Goal: Information Seeking & Learning: Learn about a topic

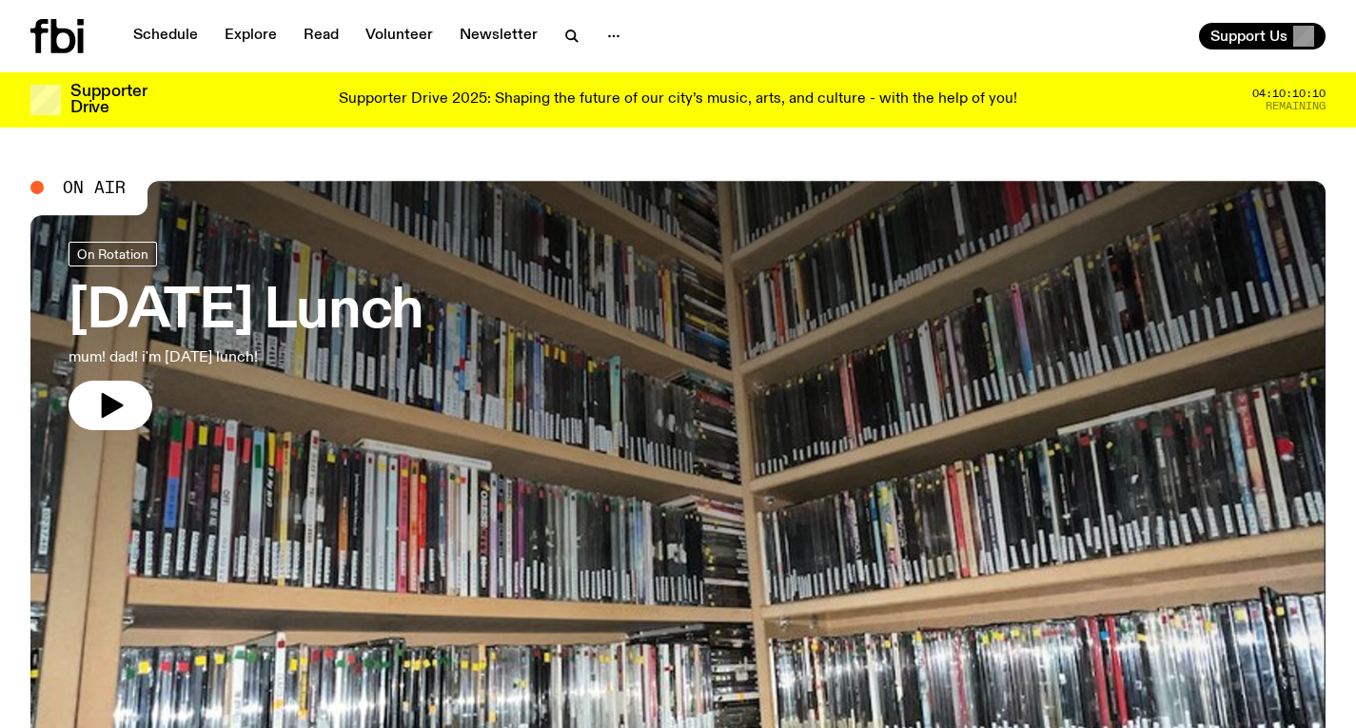
click at [246, 320] on h3 "[DATE] Lunch" at bounding box center [246, 311] width 355 height 53
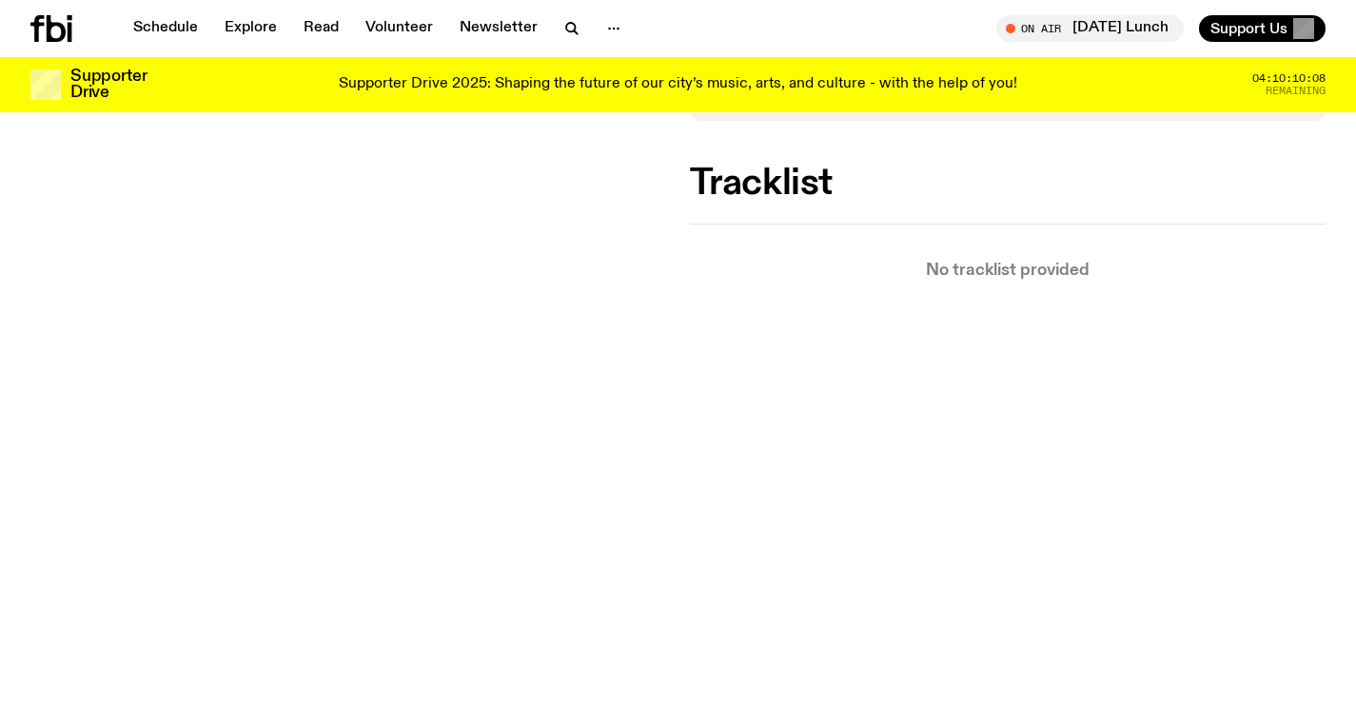
scroll to position [501, 0]
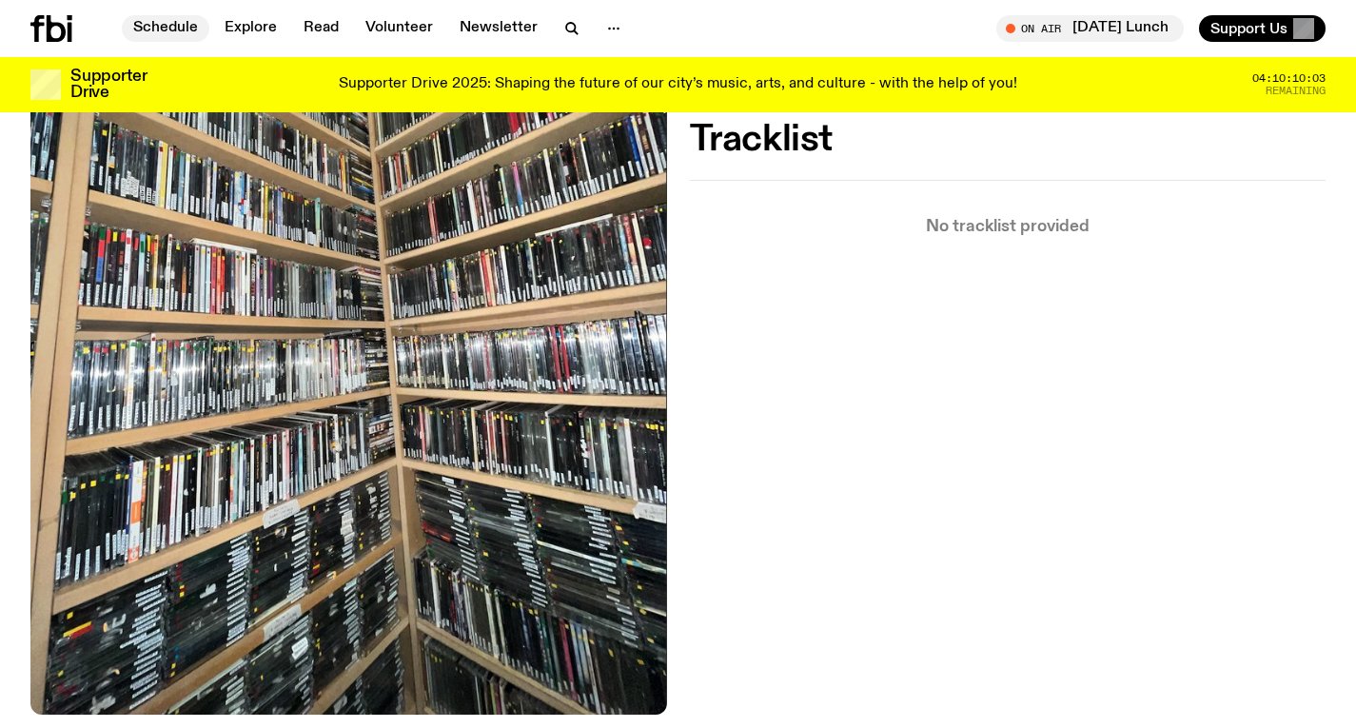
click at [183, 31] on link "Schedule" at bounding box center [166, 28] width 88 height 27
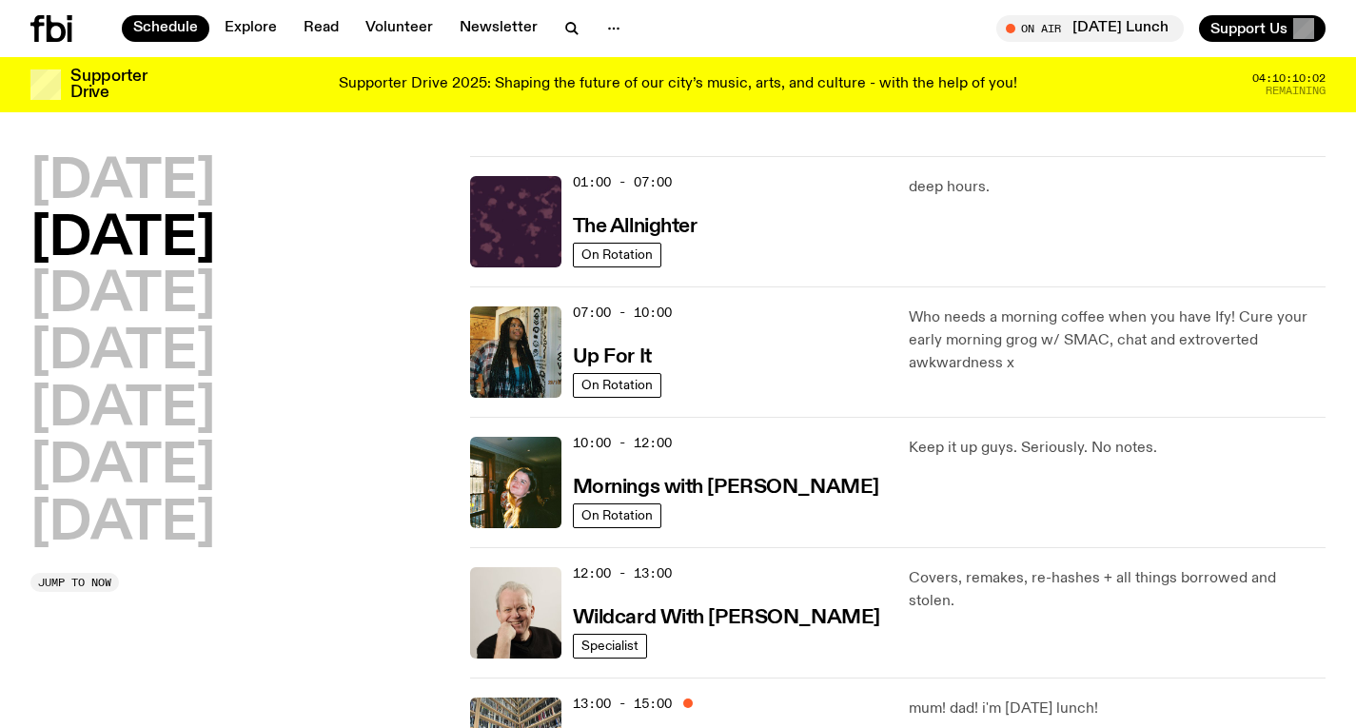
scroll to position [30, 0]
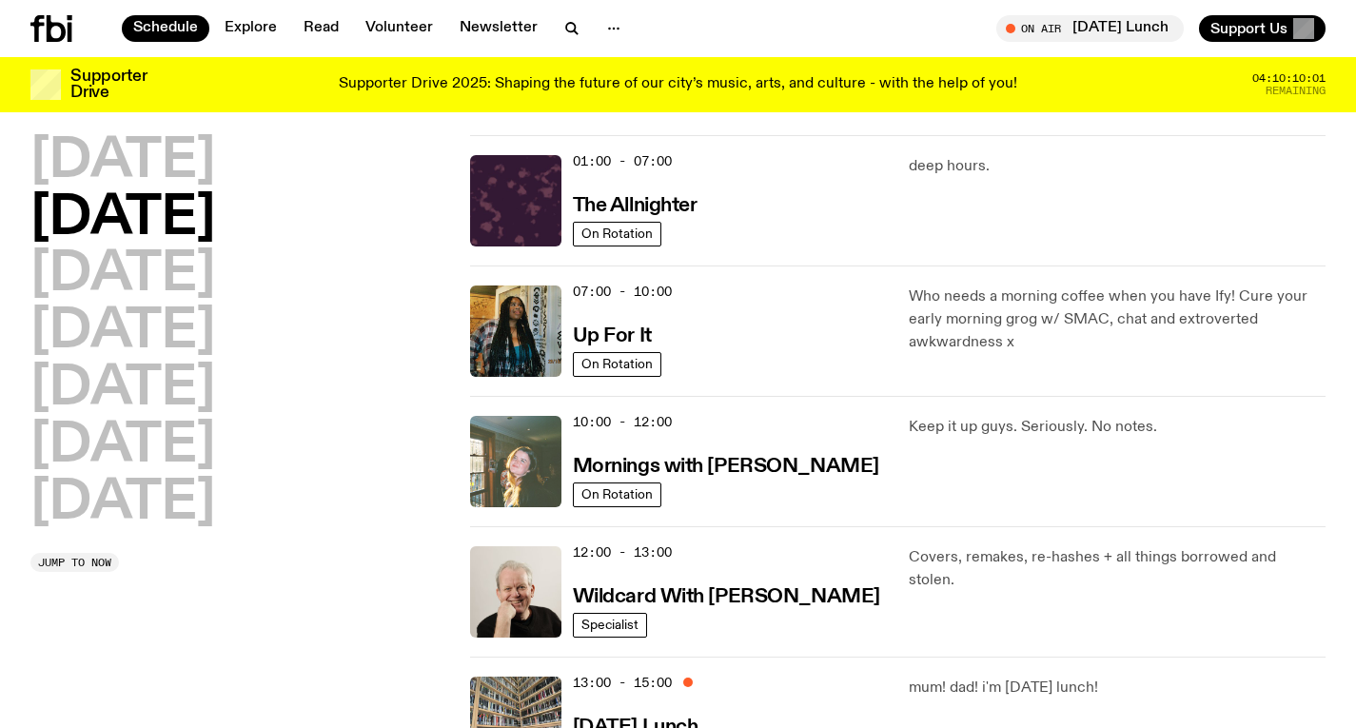
click at [548, 458] on img at bounding box center [515, 461] width 91 height 91
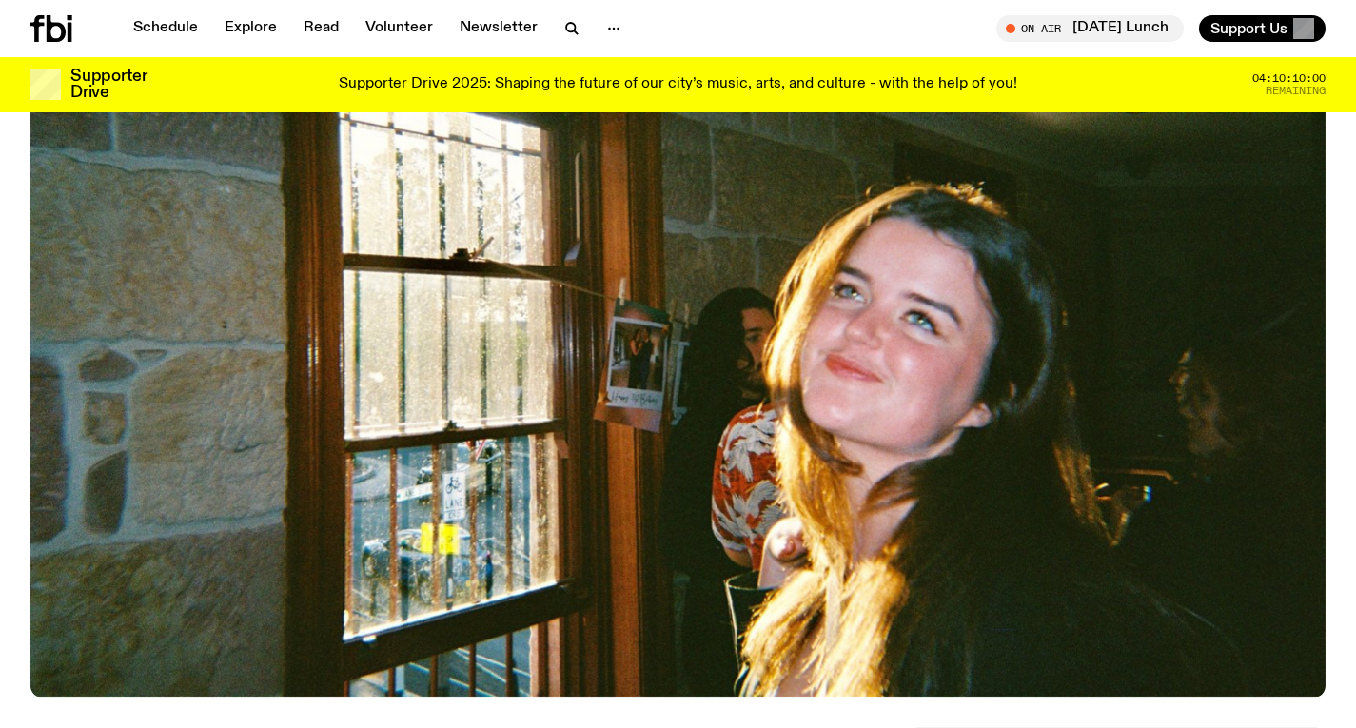
scroll to position [607, 0]
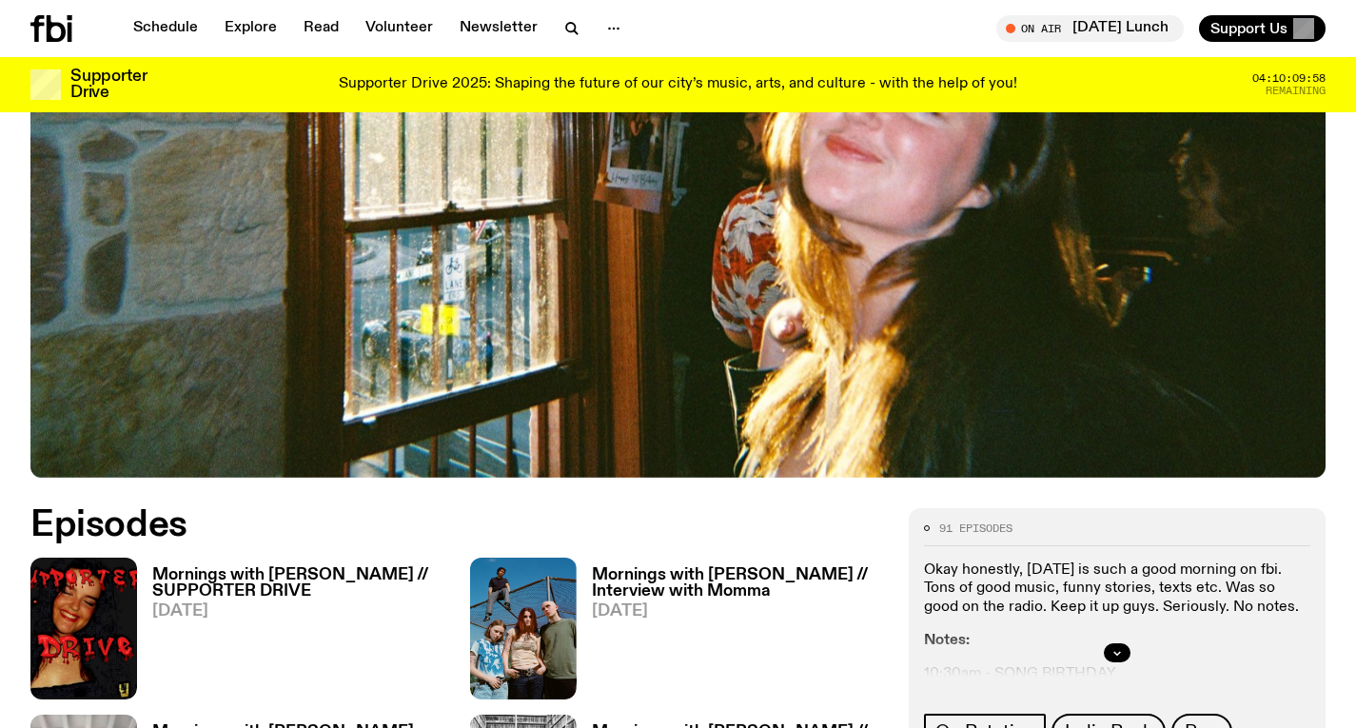
click at [227, 567] on h3 "Mornings with Freya Shields // SUPPORTER DRIVE" at bounding box center [299, 583] width 295 height 32
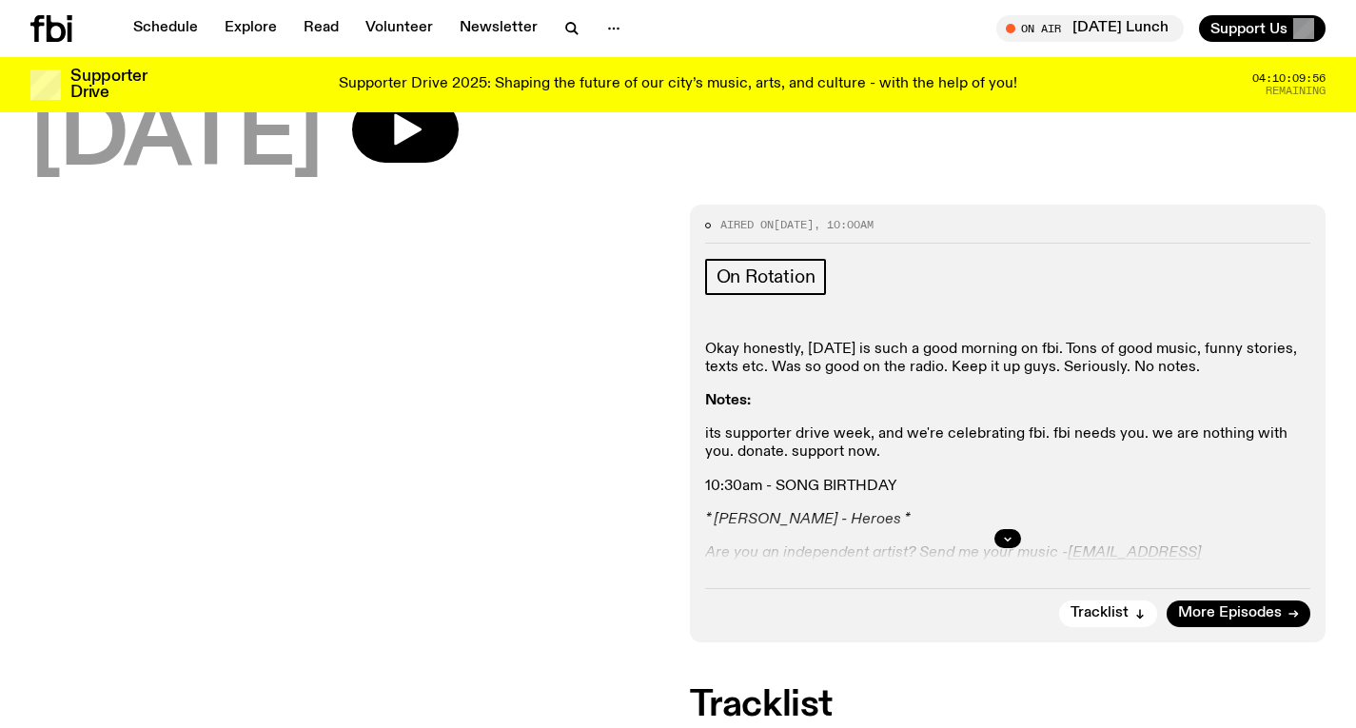
scroll to position [335, 0]
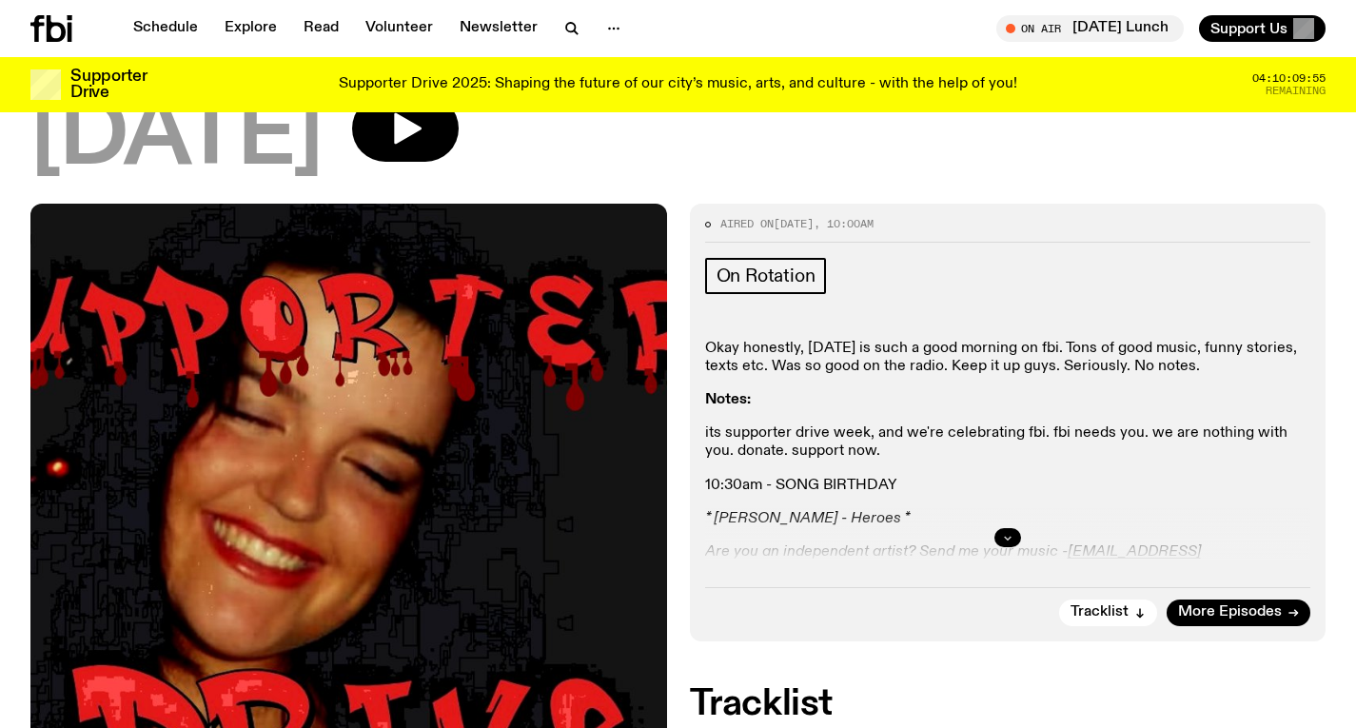
click at [999, 528] on button "button" at bounding box center [1007, 537] width 27 height 19
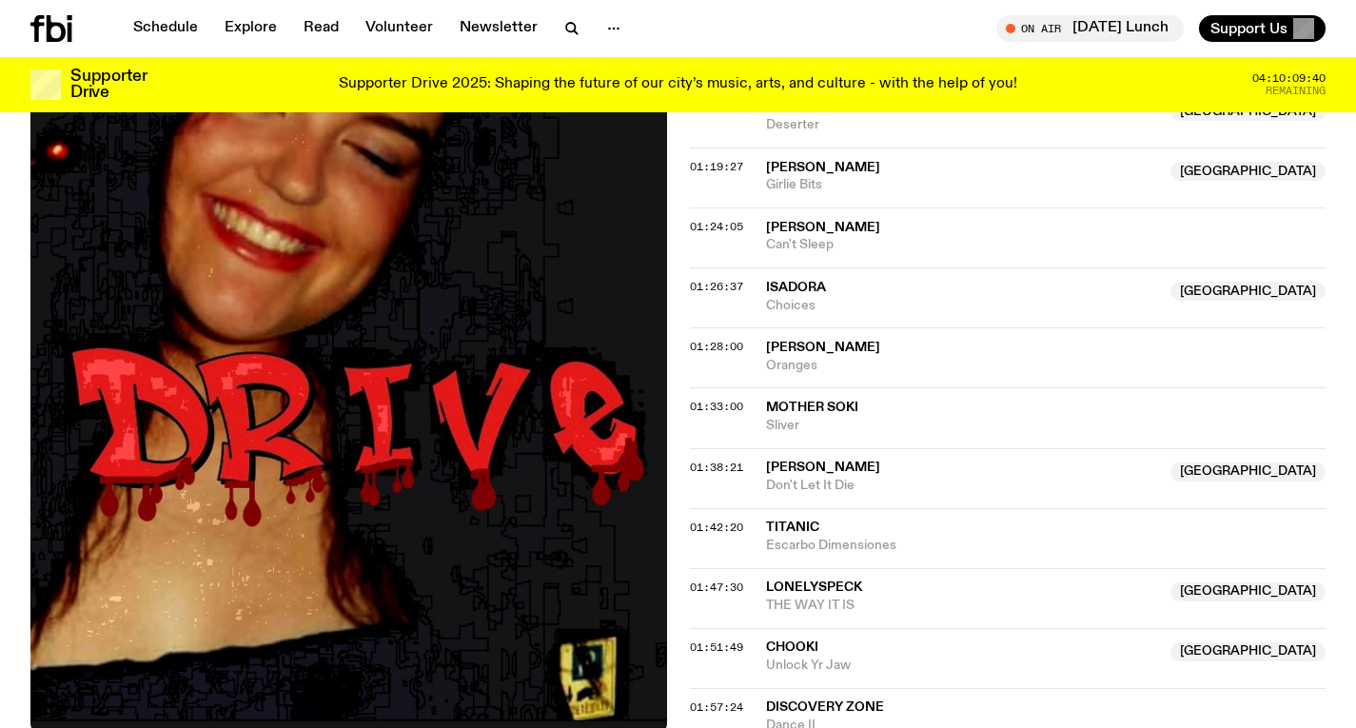
scroll to position [1843, 0]
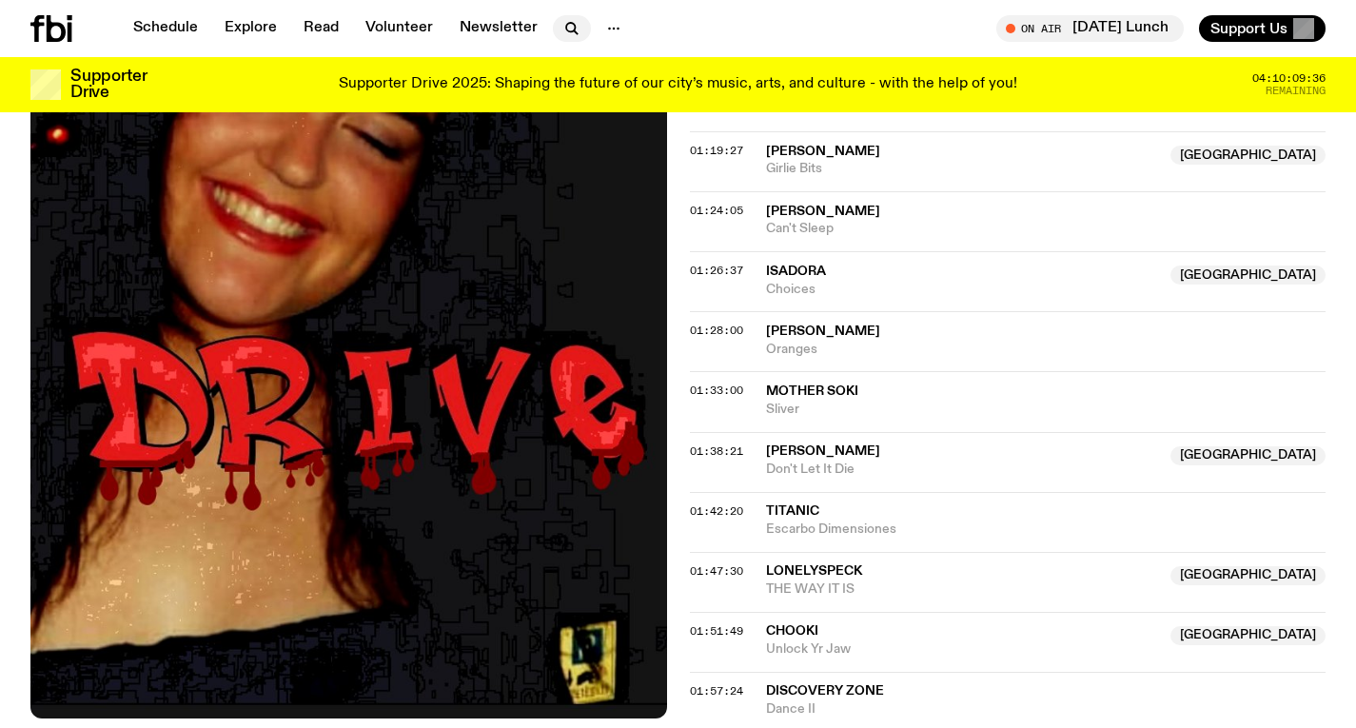
click at [581, 23] on button "button" at bounding box center [572, 28] width 38 height 27
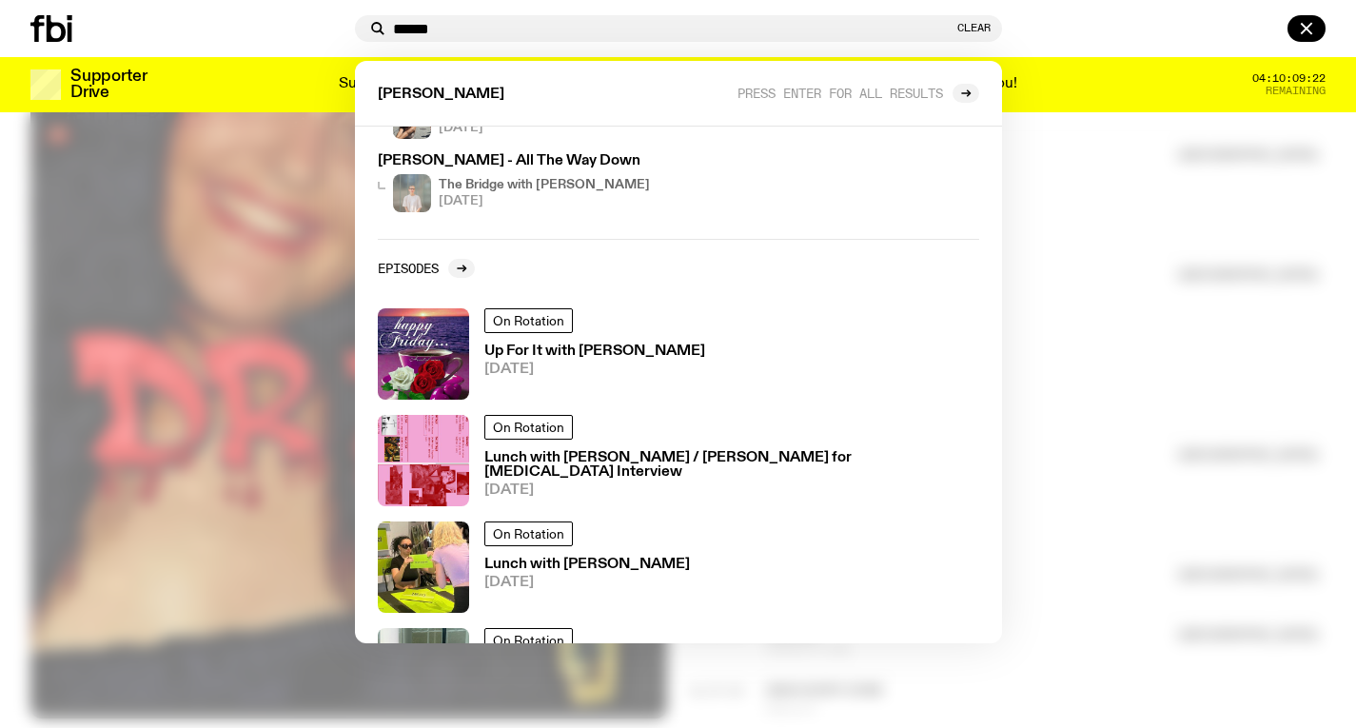
scroll to position [388, 0]
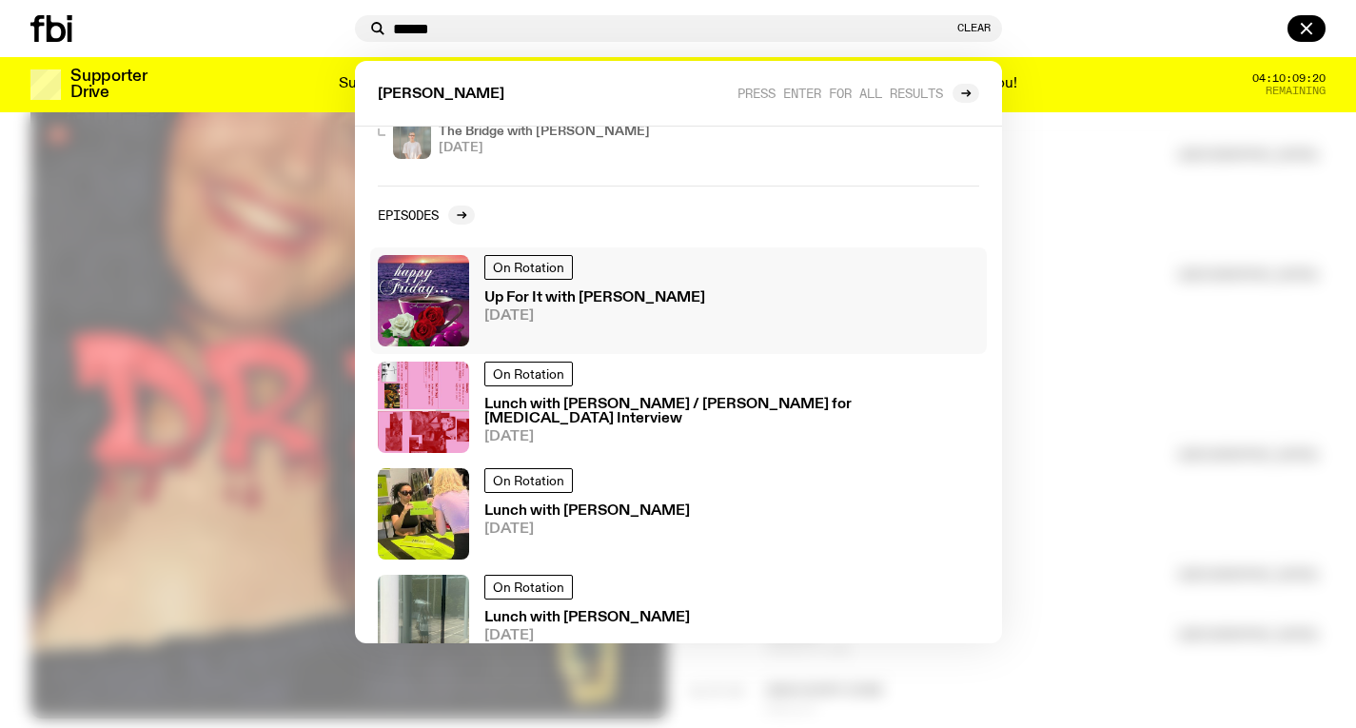
type input "******"
click at [547, 305] on h3 "Up For It with Louisa Christie" at bounding box center [594, 298] width 221 height 14
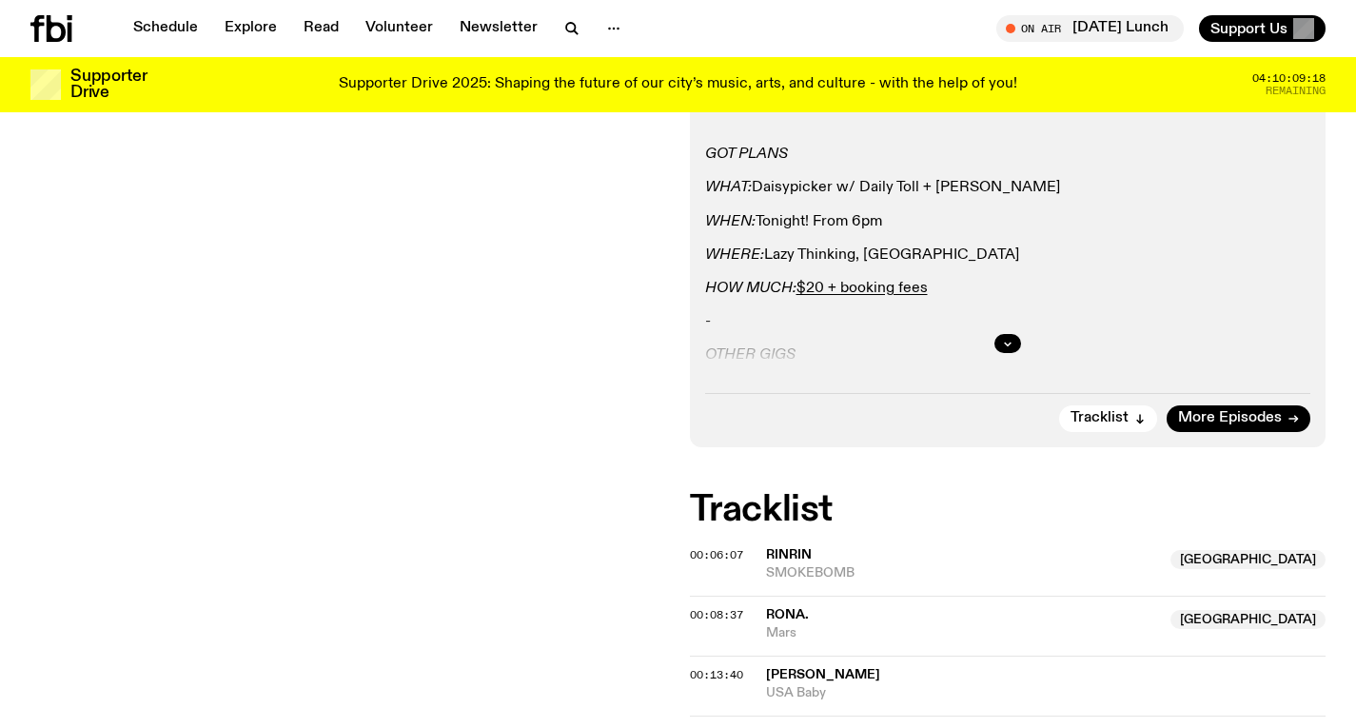
scroll to position [471, 0]
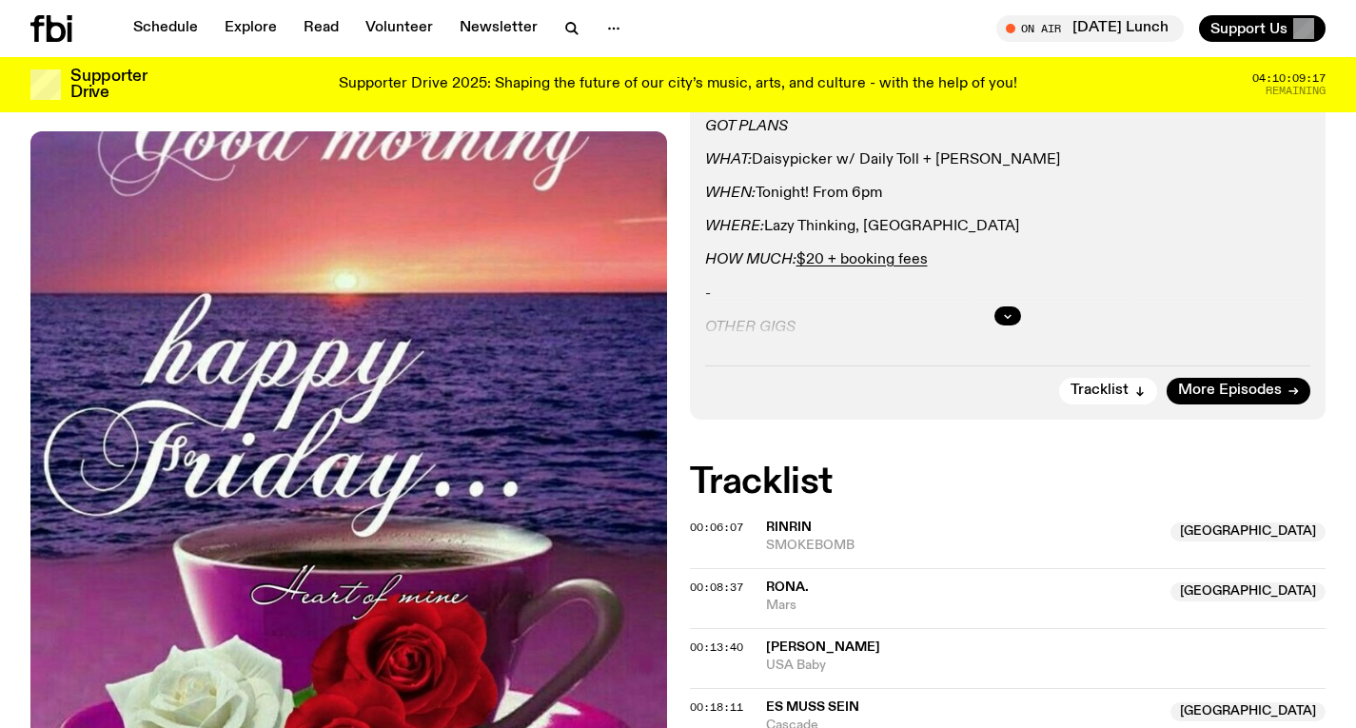
click at [1242, 321] on div "Aired on 19.09.25 , 7:00am On Rotation GOT PLANS WHAT: Daisypicker w/ Daily Tol…" at bounding box center [1008, 200] width 637 height 437
click at [1233, 384] on span "More Episodes" at bounding box center [1230, 391] width 104 height 14
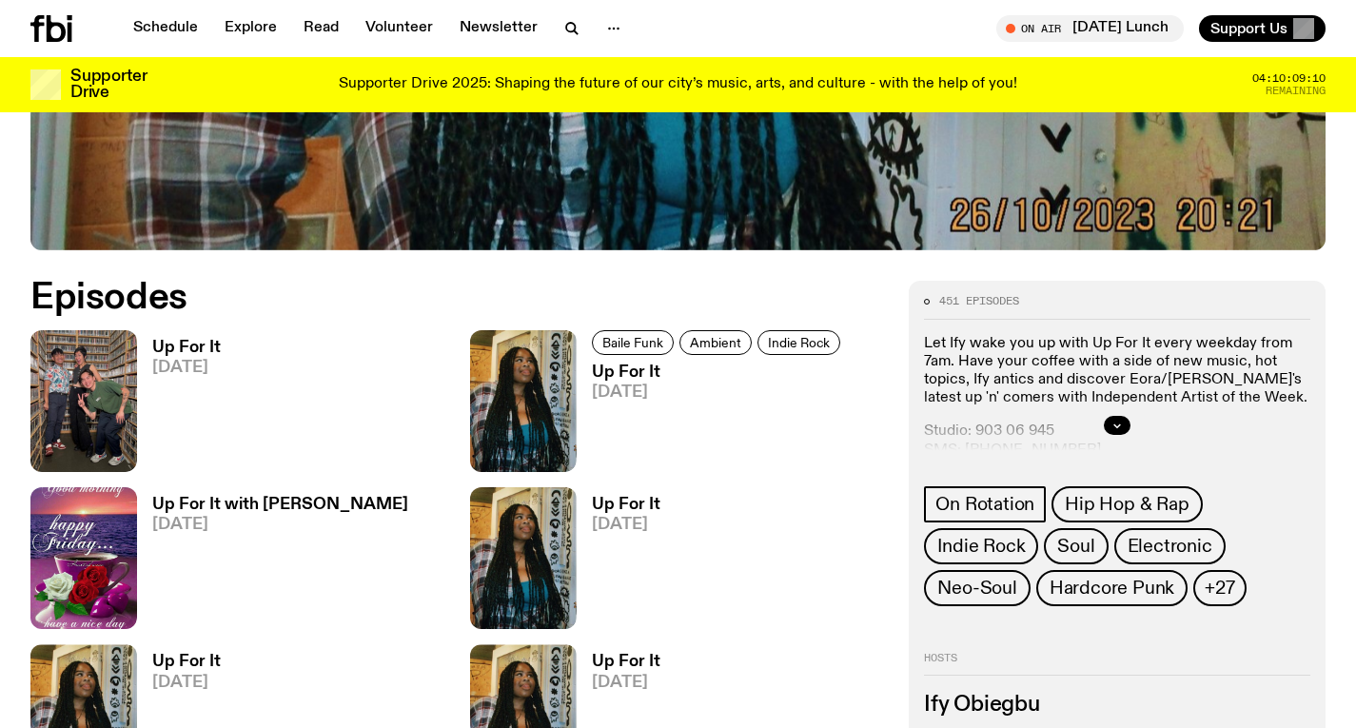
scroll to position [753, 0]
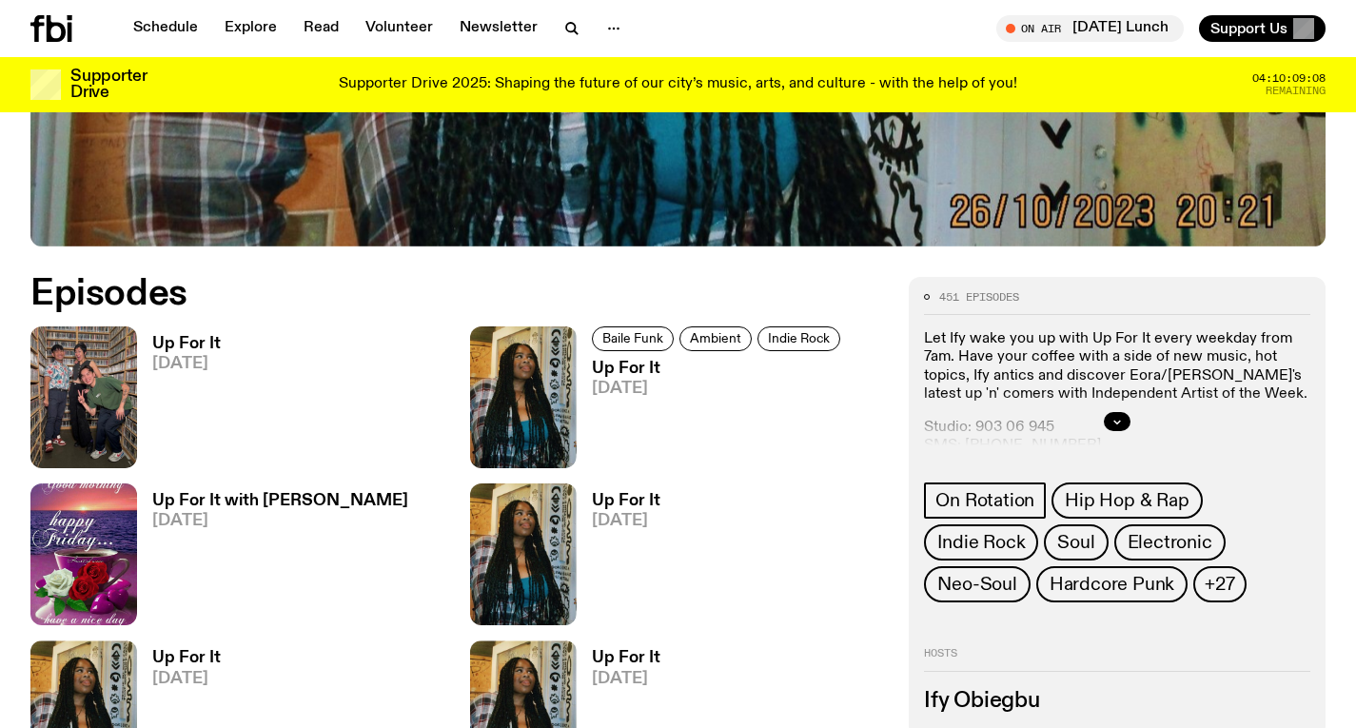
click at [179, 350] on h3 "Up For It" at bounding box center [186, 344] width 69 height 16
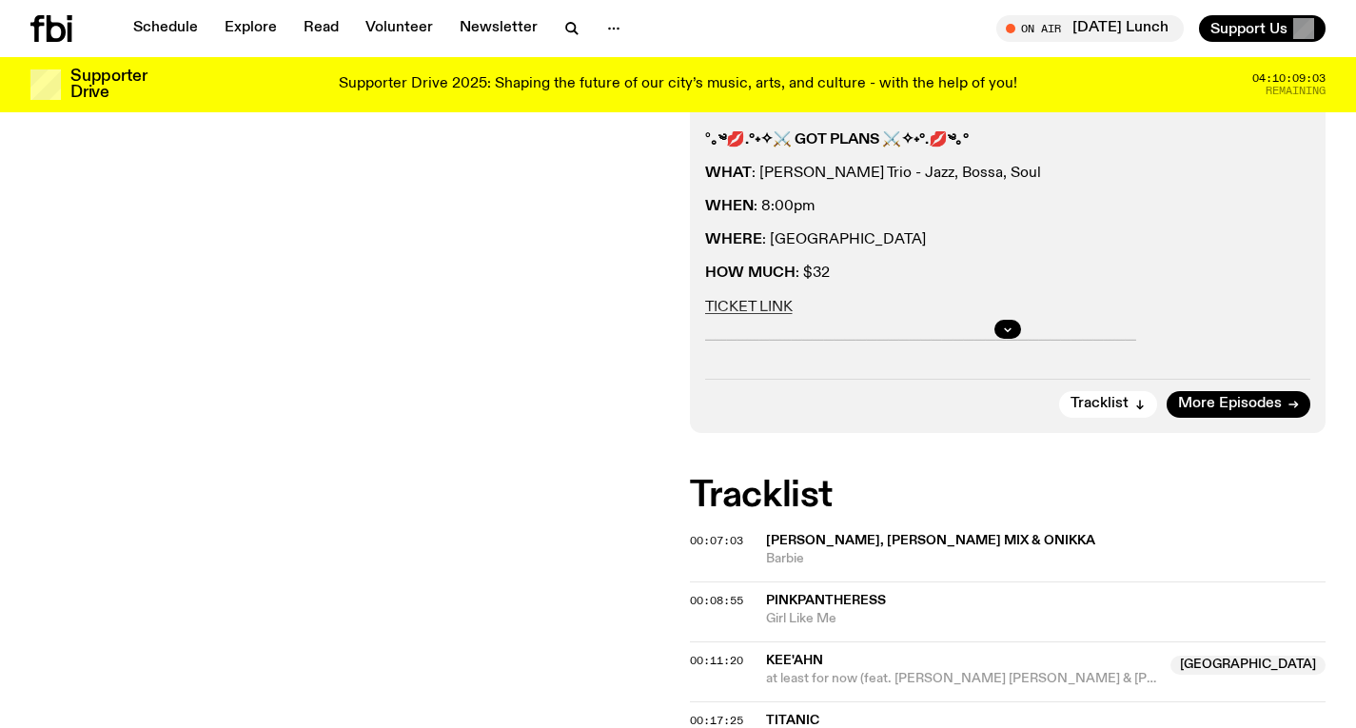
scroll to position [372, 0]
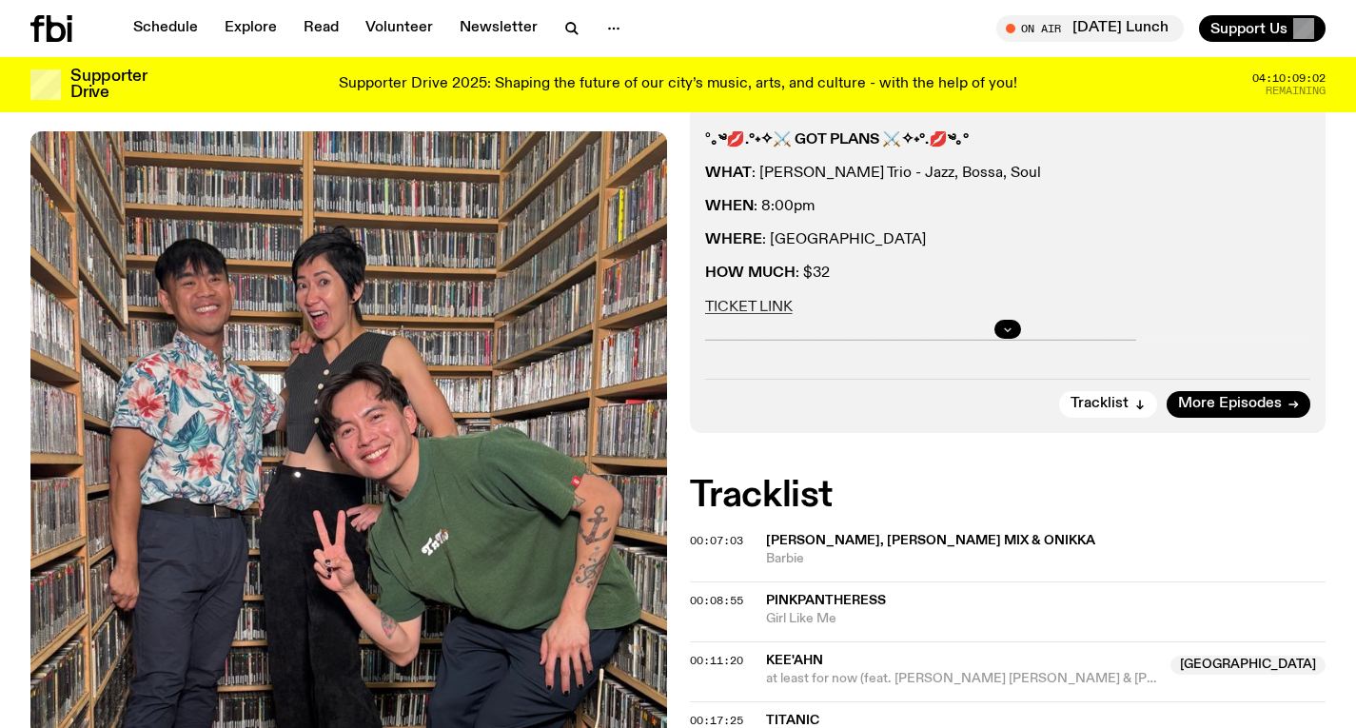
click at [1009, 328] on icon "button" at bounding box center [1007, 329] width 7 height 3
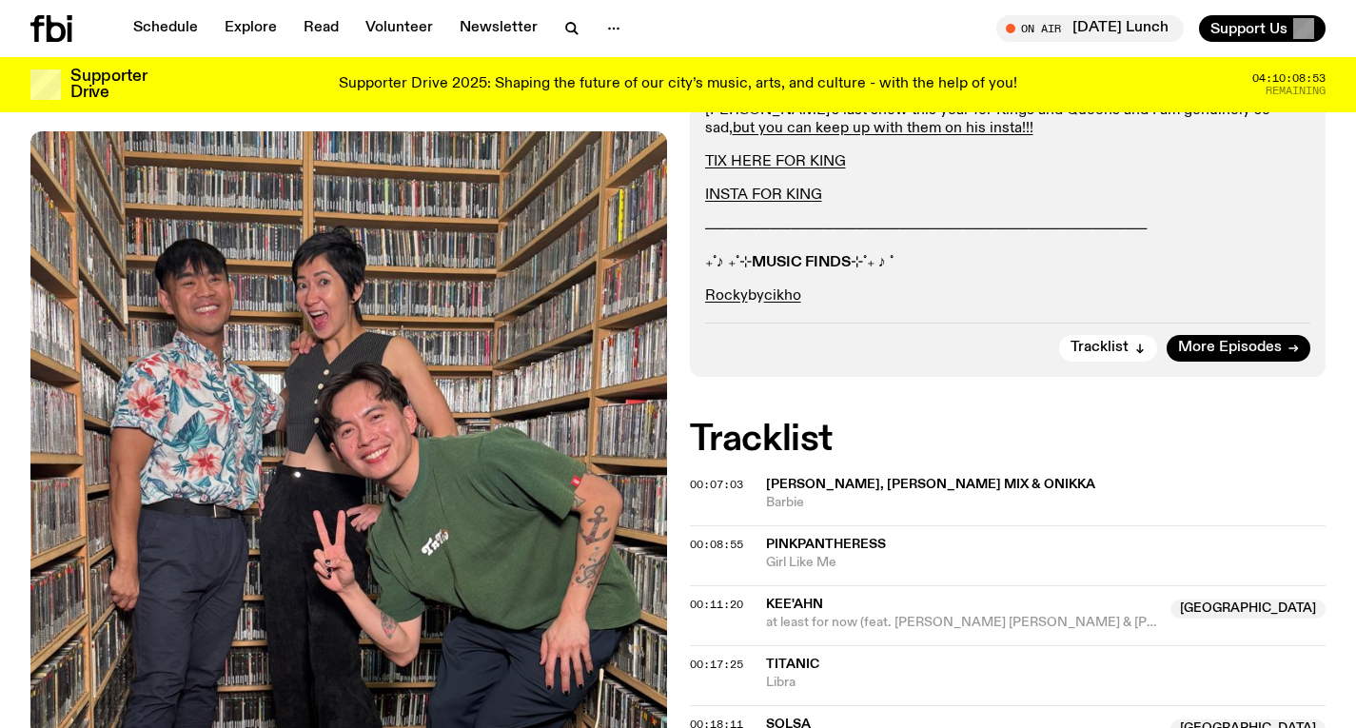
scroll to position [836, 0]
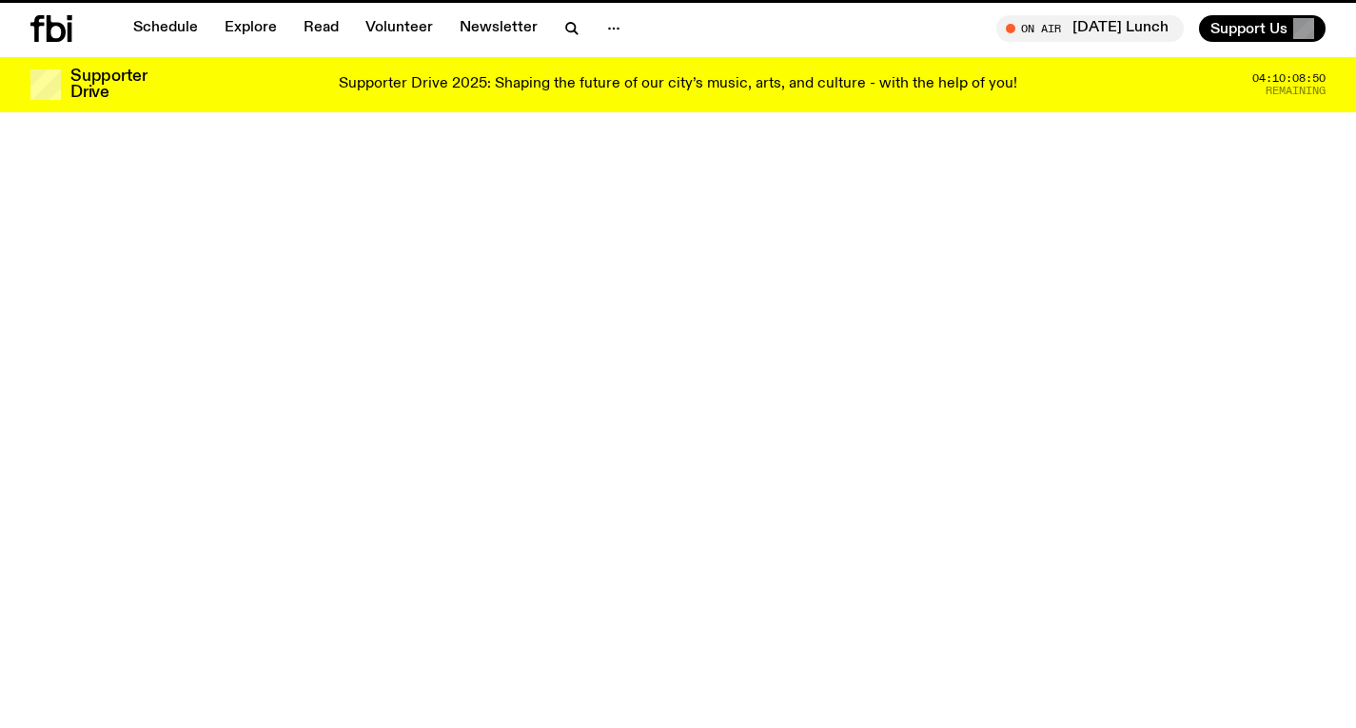
scroll to position [753, 0]
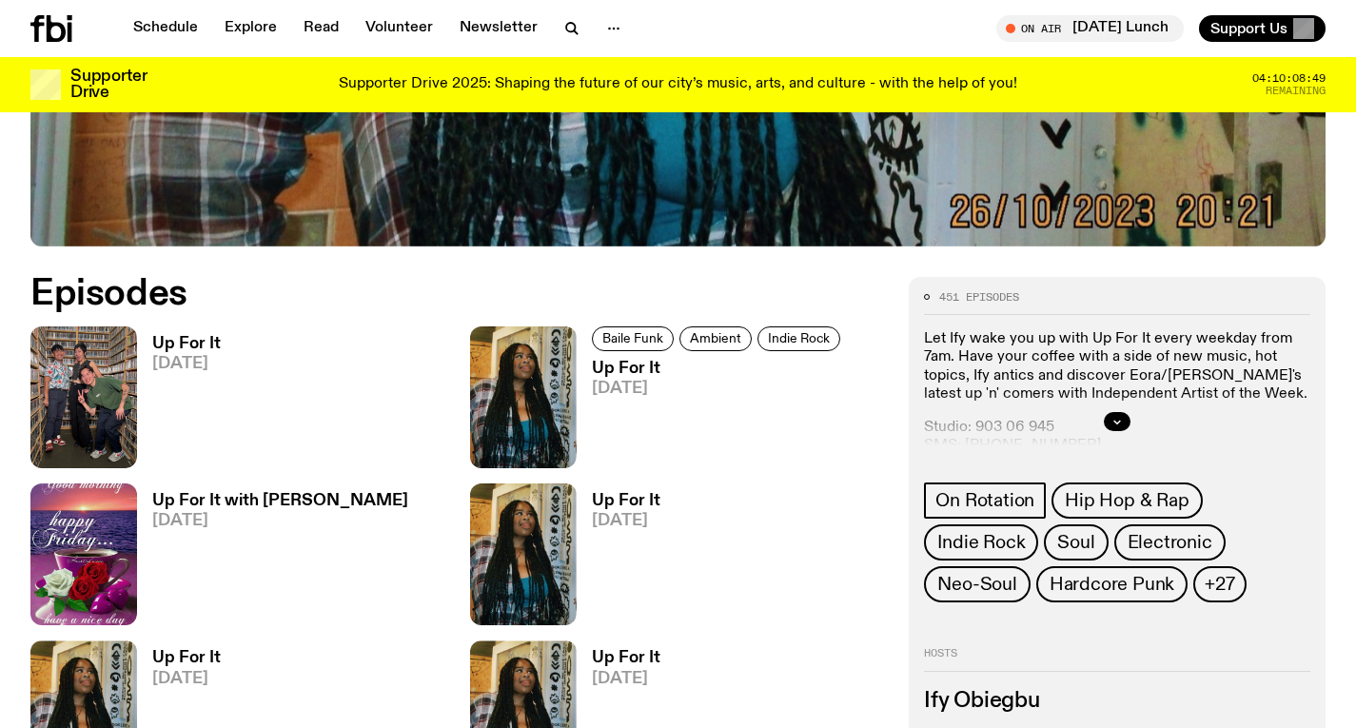
click at [288, 502] on h3 "Up For It with Louisa Christie" at bounding box center [280, 501] width 256 height 16
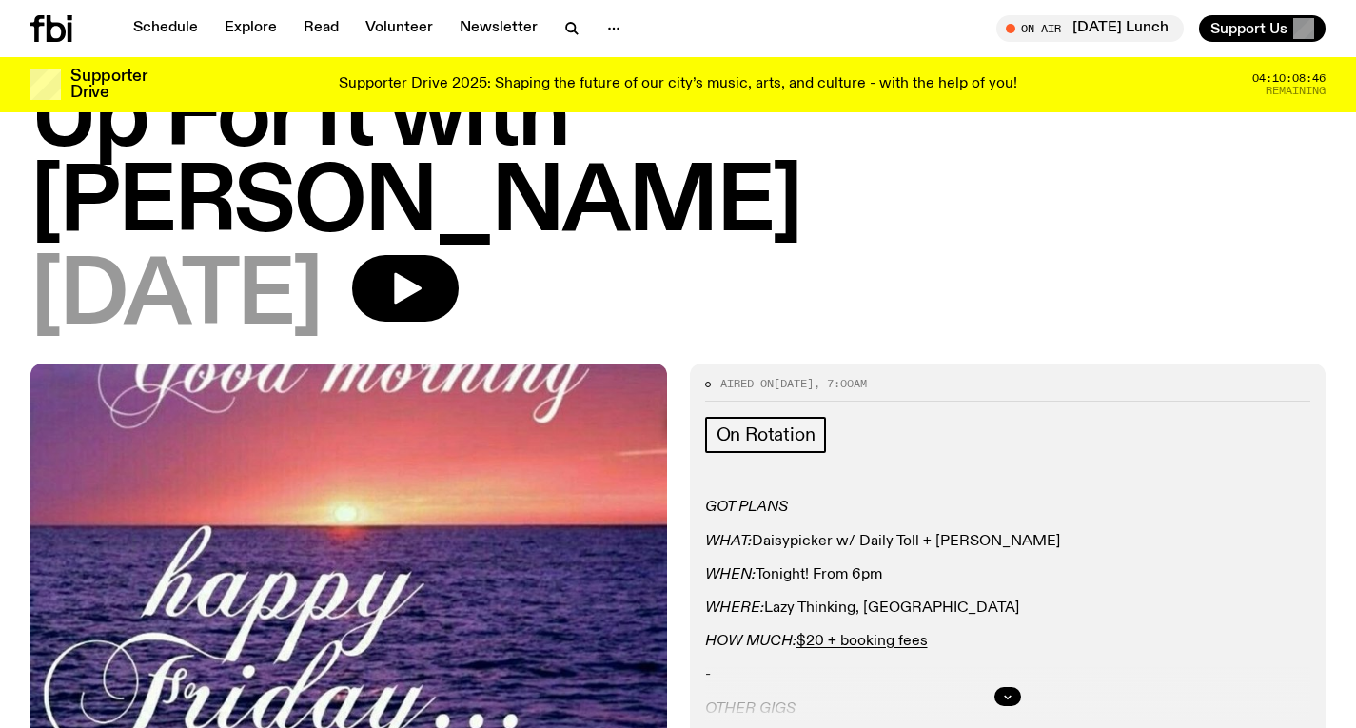
scroll to position [94, 0]
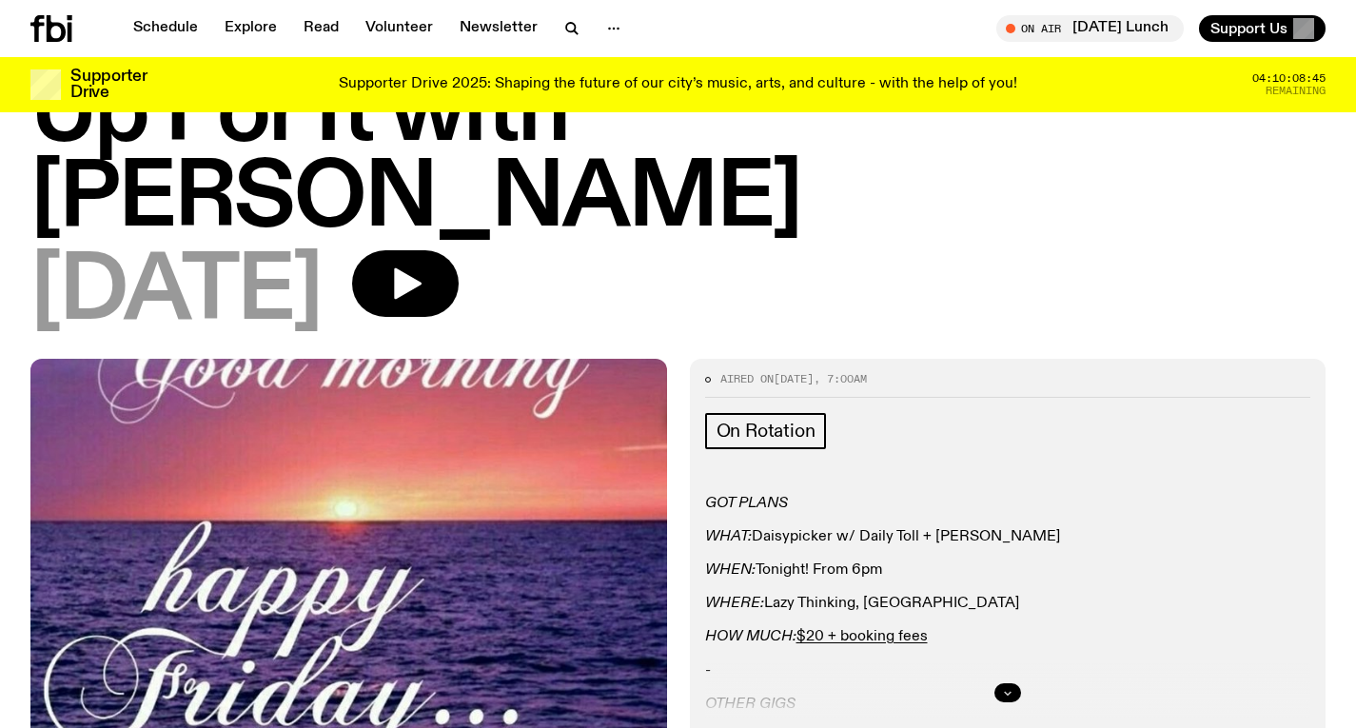
click at [998, 683] on button "button" at bounding box center [1007, 692] width 27 height 19
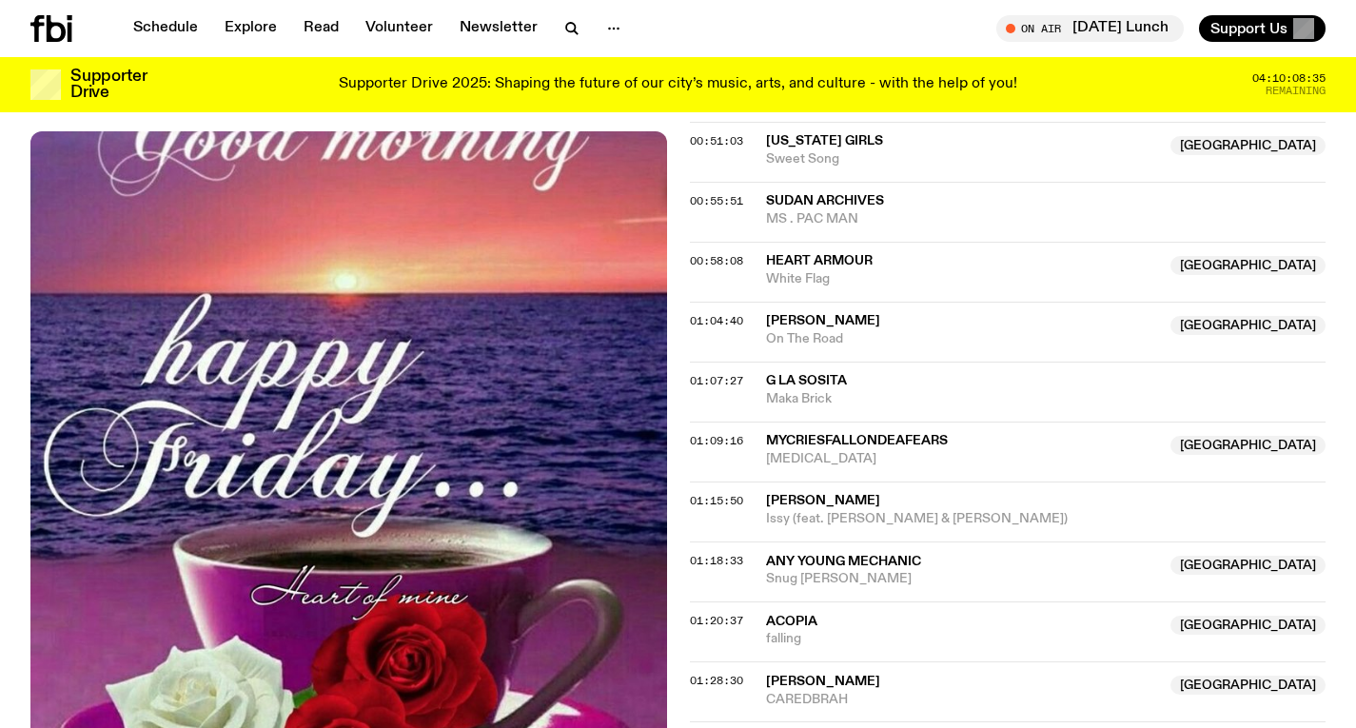
scroll to position [1924, 0]
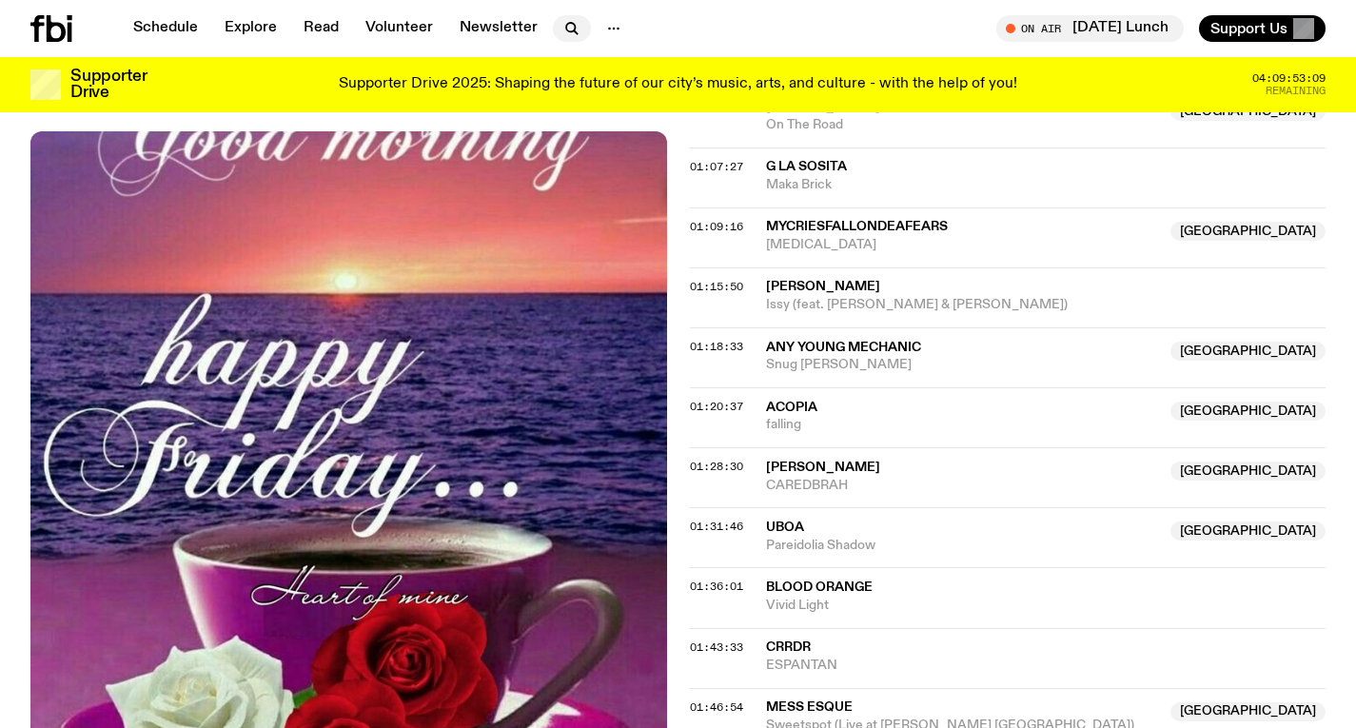
click at [566, 38] on icon "button" at bounding box center [572, 28] width 23 height 23
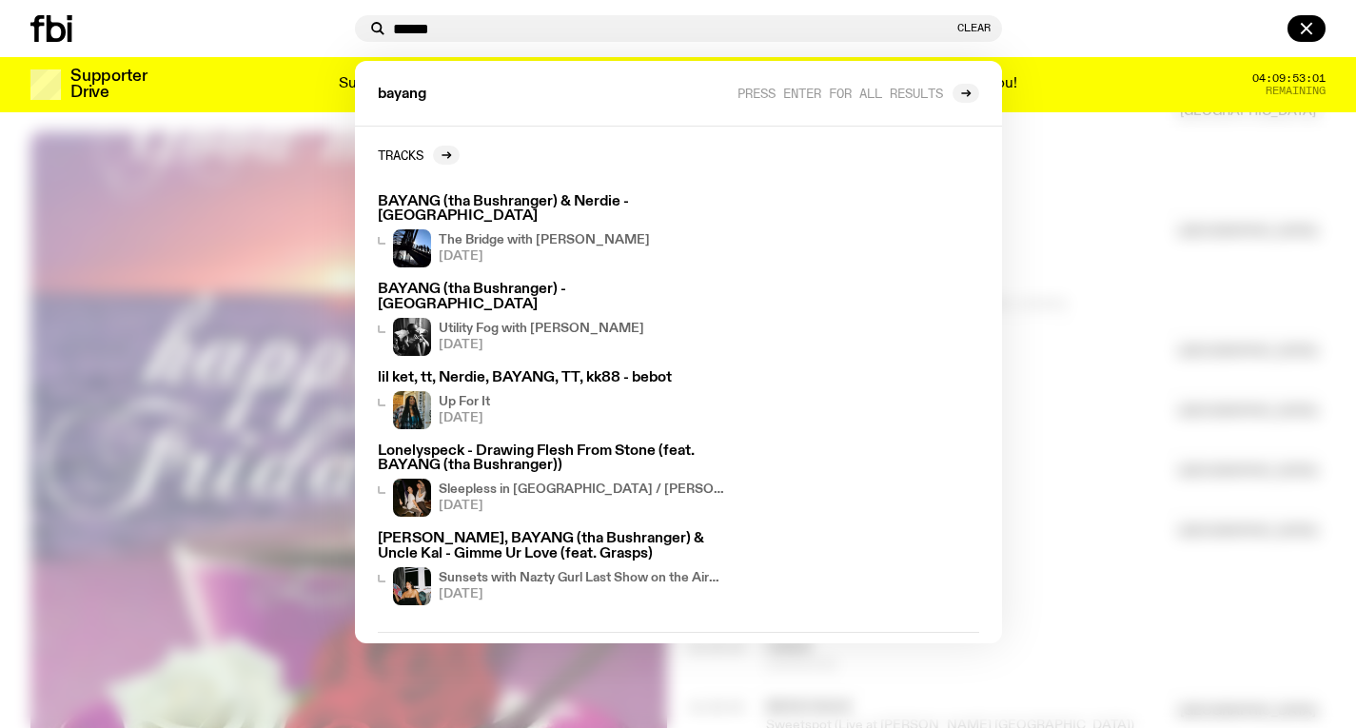
type input "******"
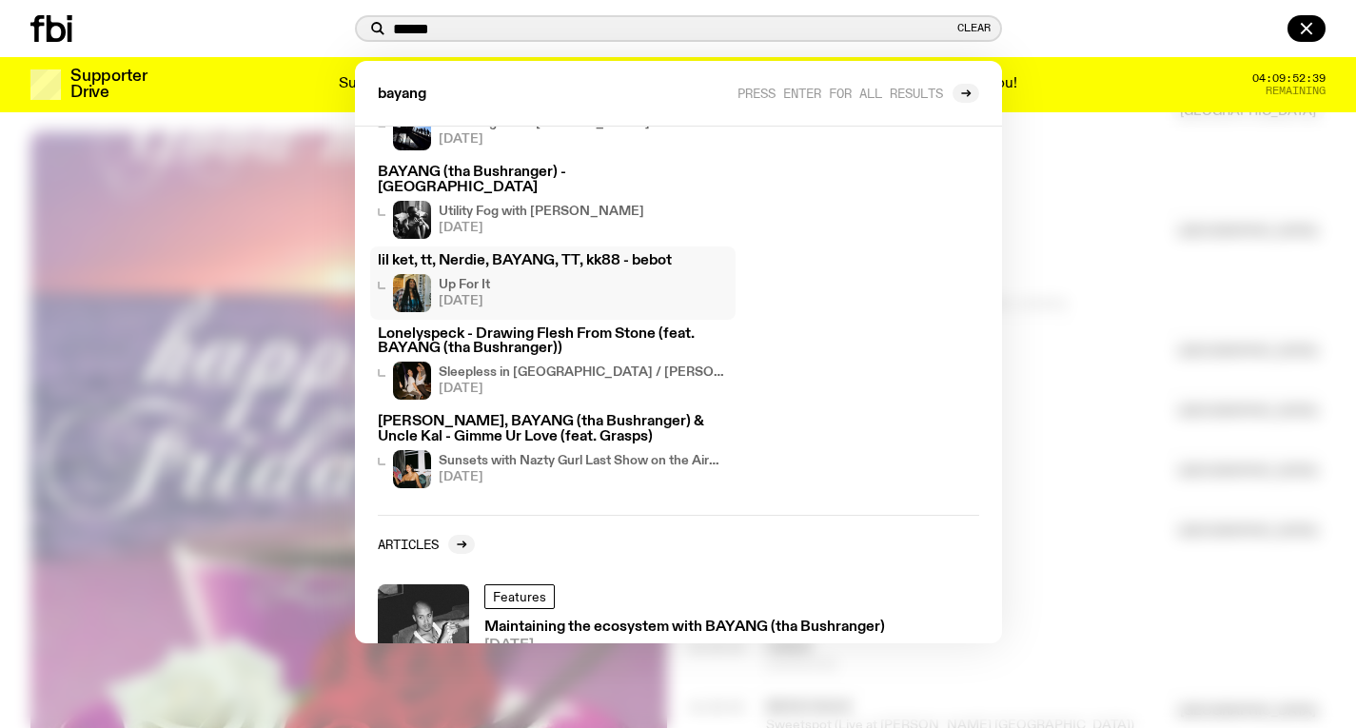
scroll to position [147, 0]
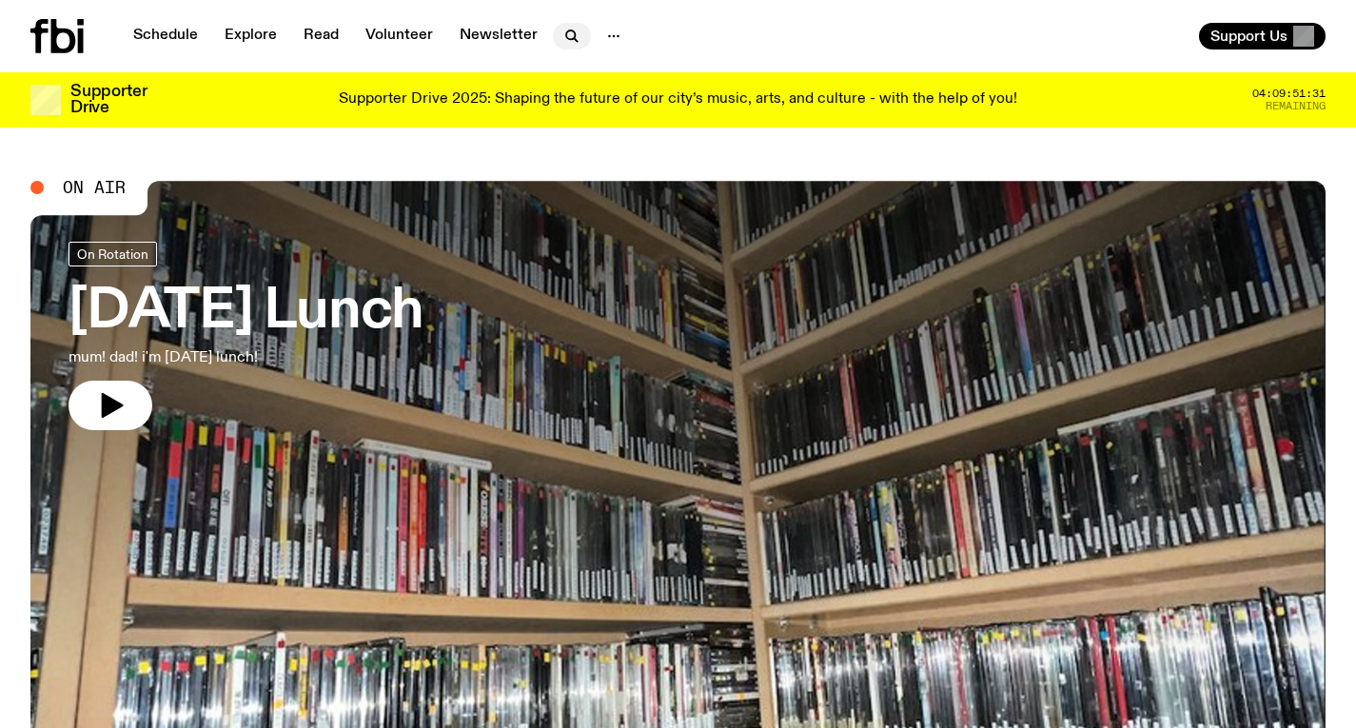
click at [561, 38] on icon "button" at bounding box center [572, 36] width 23 height 23
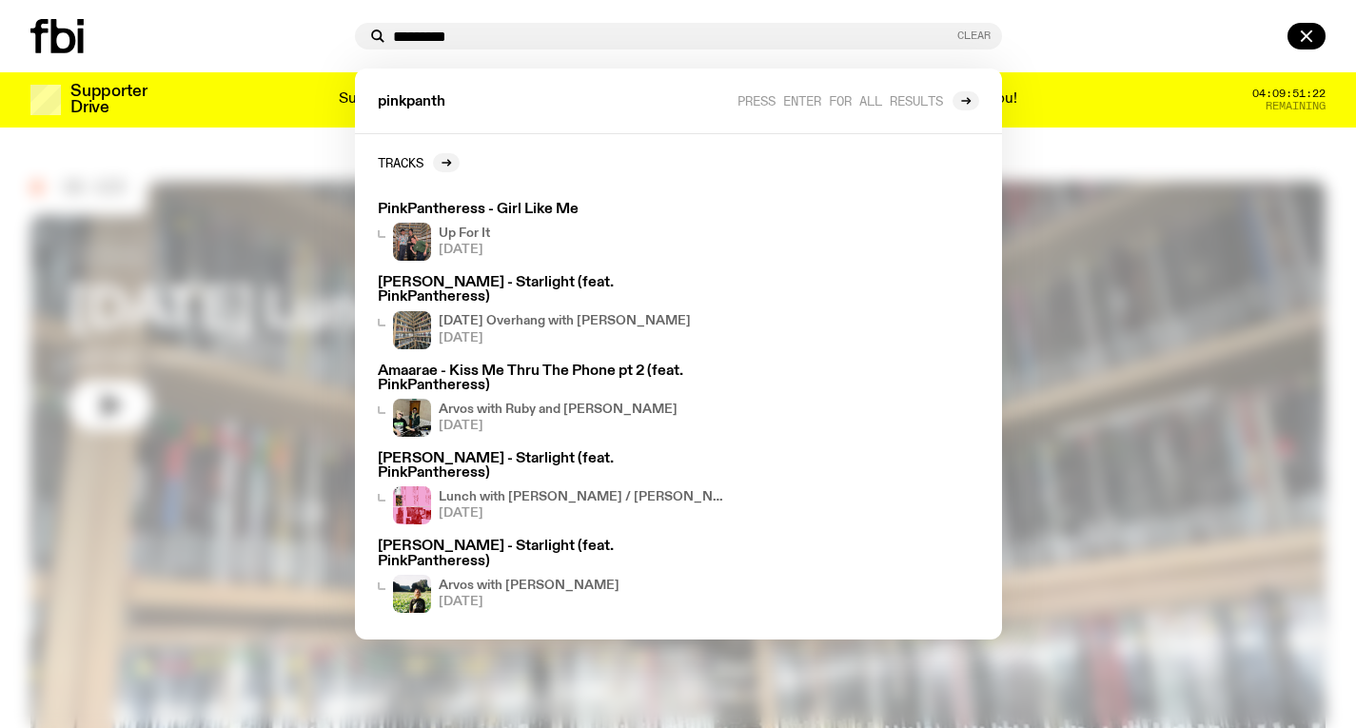
type input "*********"
click at [971, 30] on button "Clear" at bounding box center [973, 35] width 33 height 10
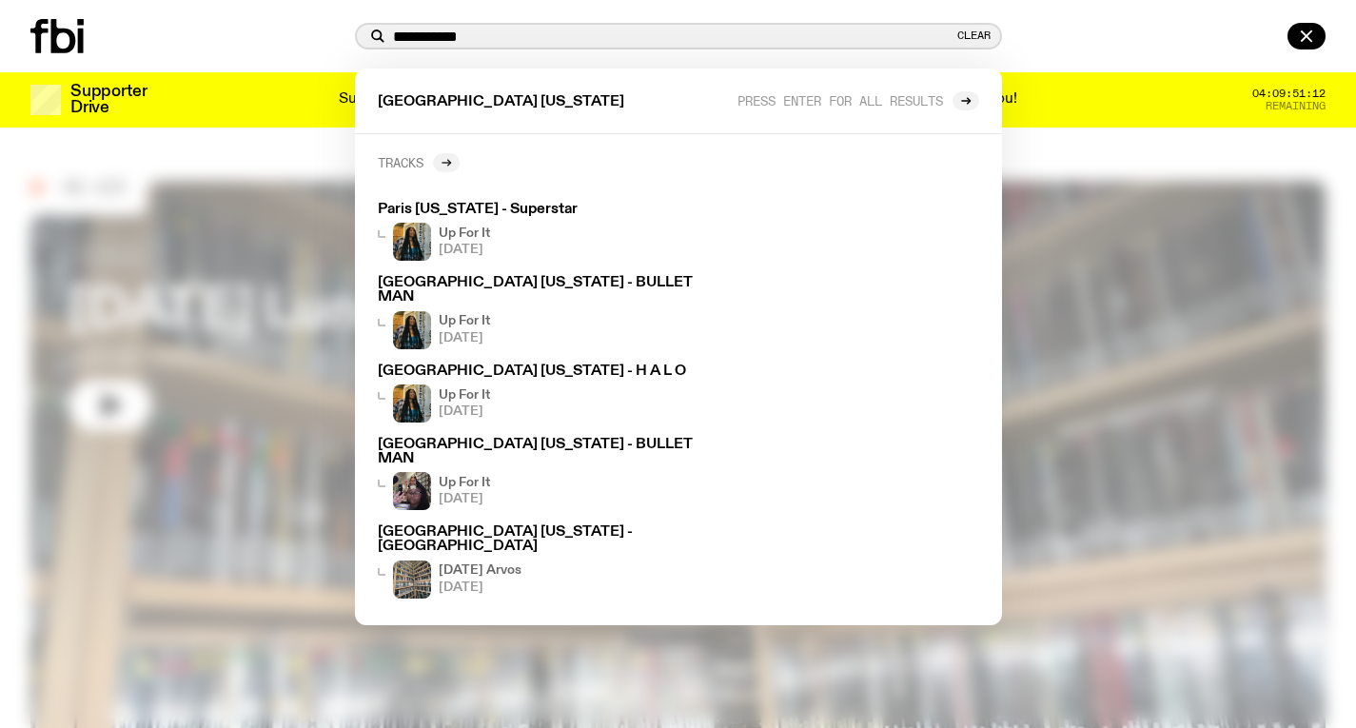
type input "**********"
click at [444, 166] on icon at bounding box center [446, 162] width 11 height 11
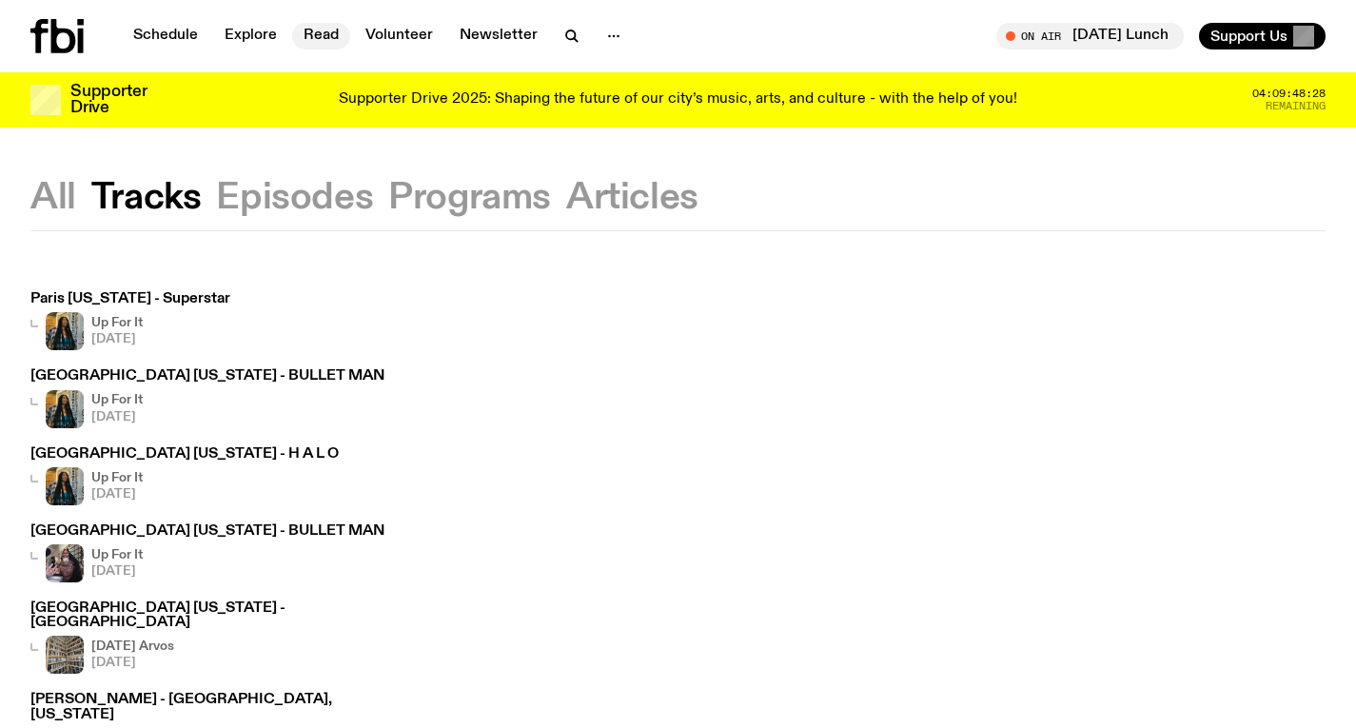
click at [305, 38] on link "Read" at bounding box center [321, 36] width 58 height 27
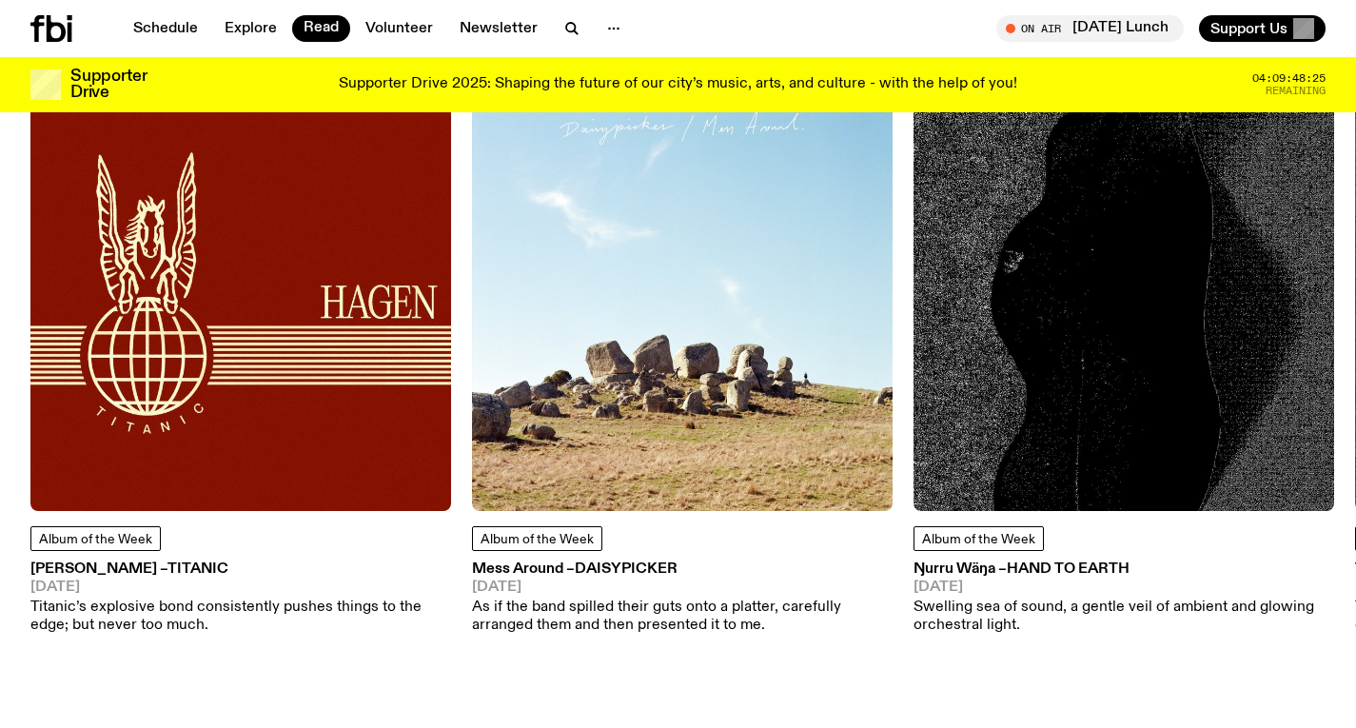
scroll to position [913, 0]
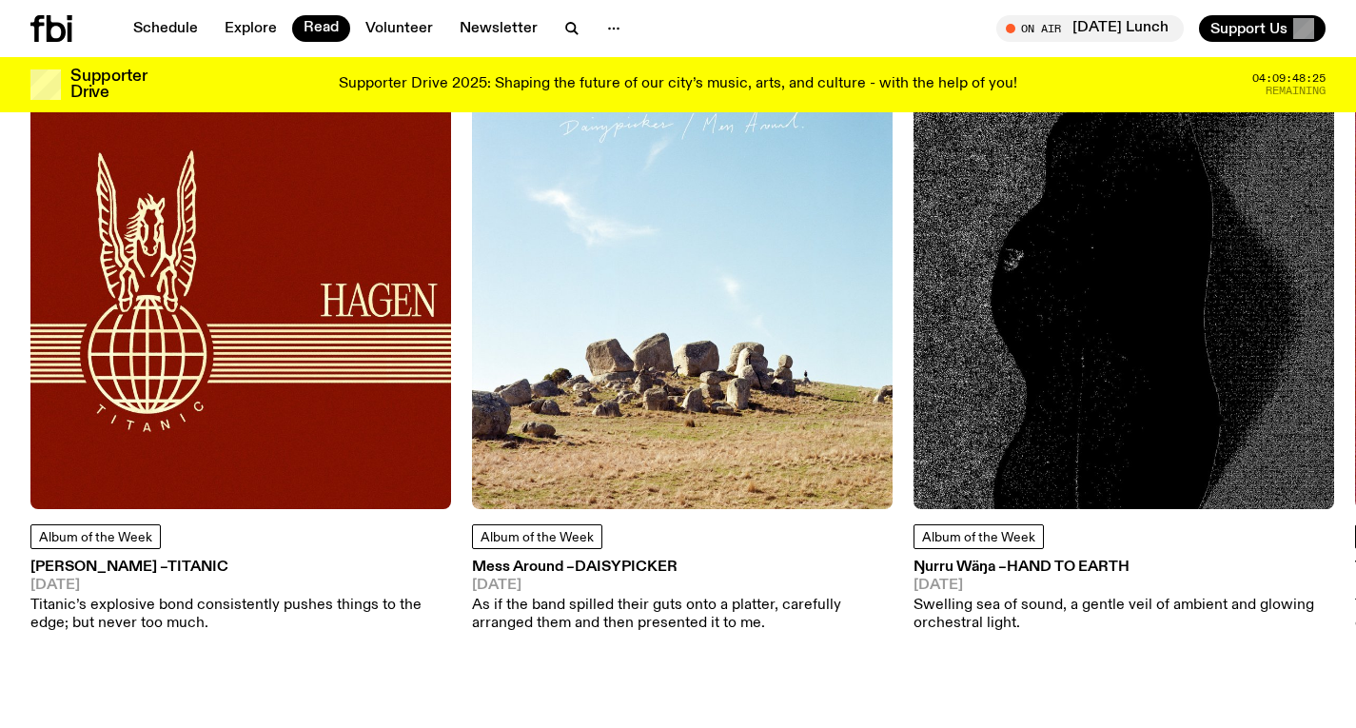
click at [210, 423] on img at bounding box center [240, 299] width 421 height 421
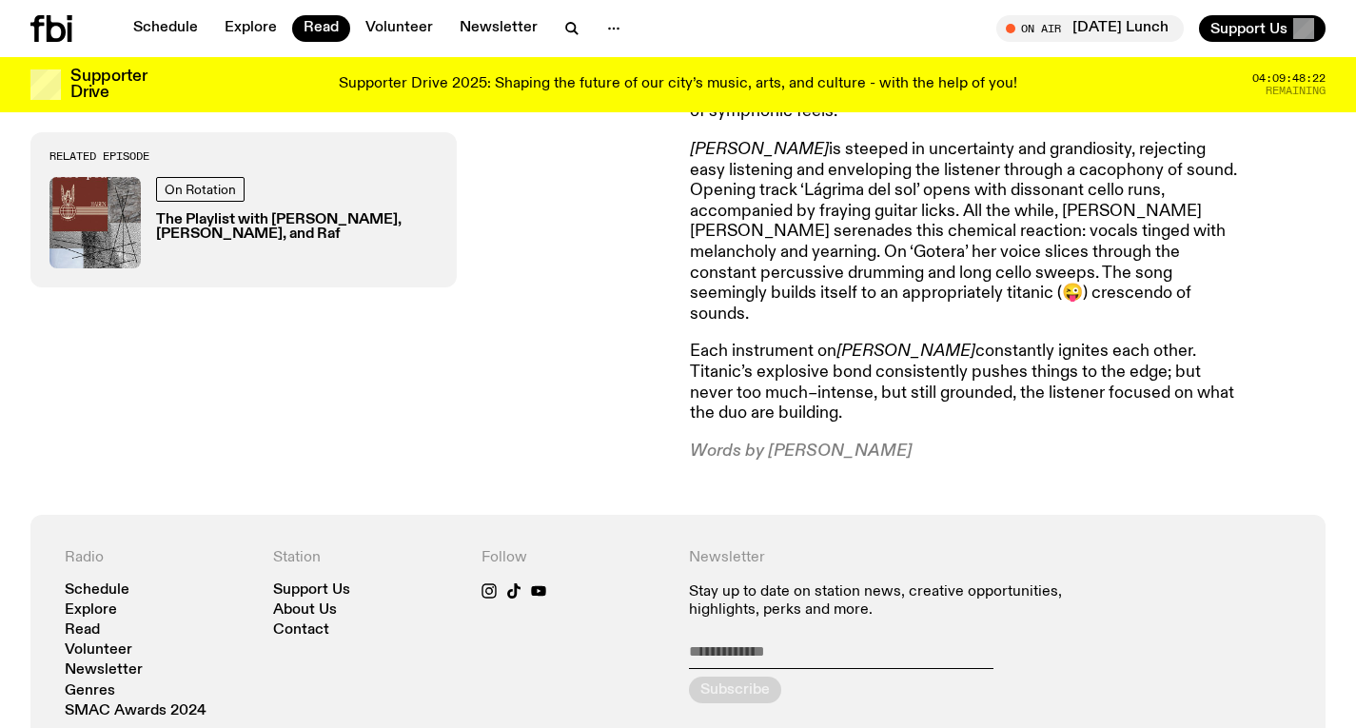
scroll to position [953, 0]
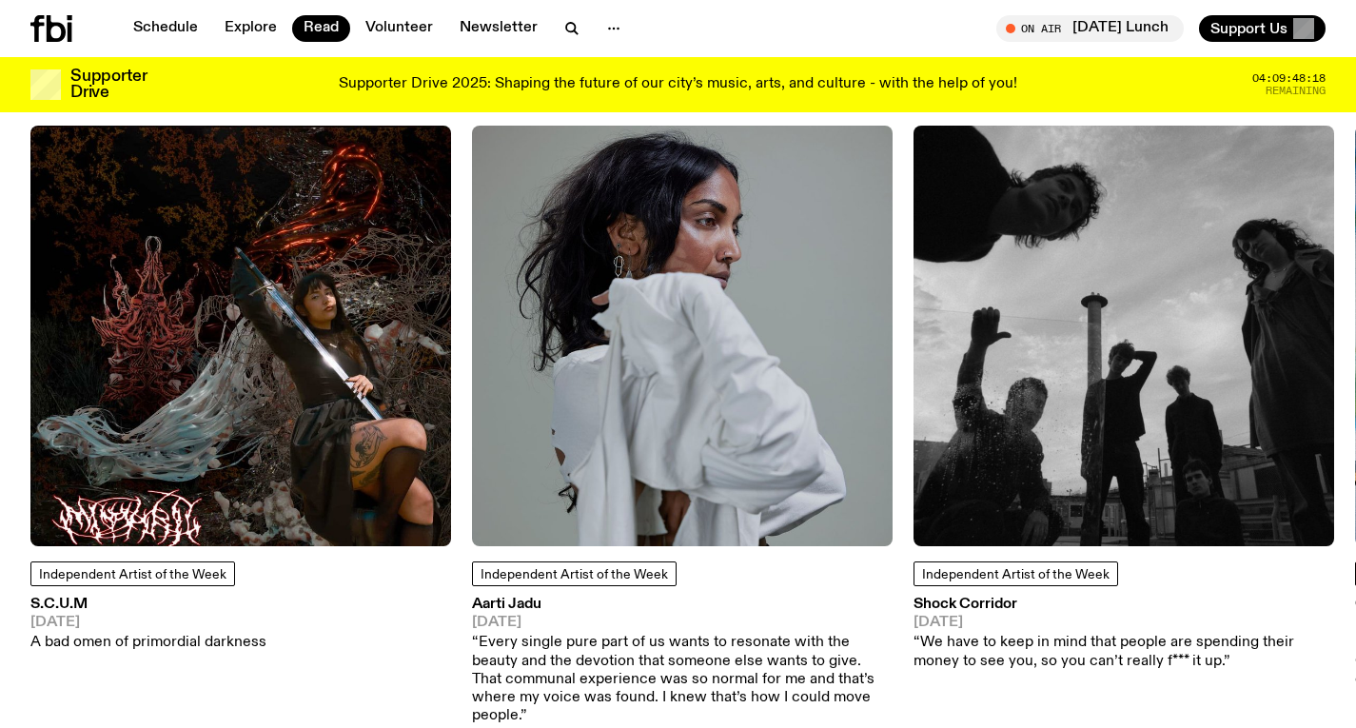
scroll to position [1534, 0]
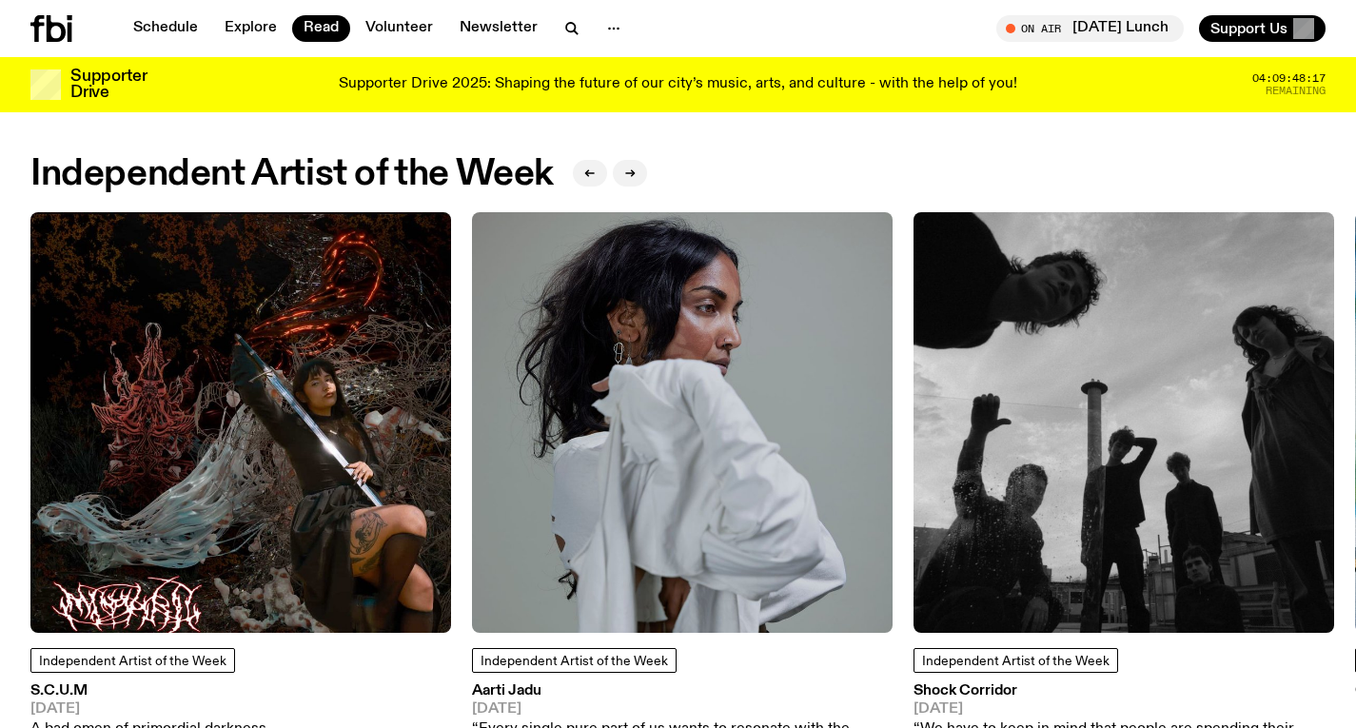
click at [287, 451] on img at bounding box center [240, 422] width 421 height 421
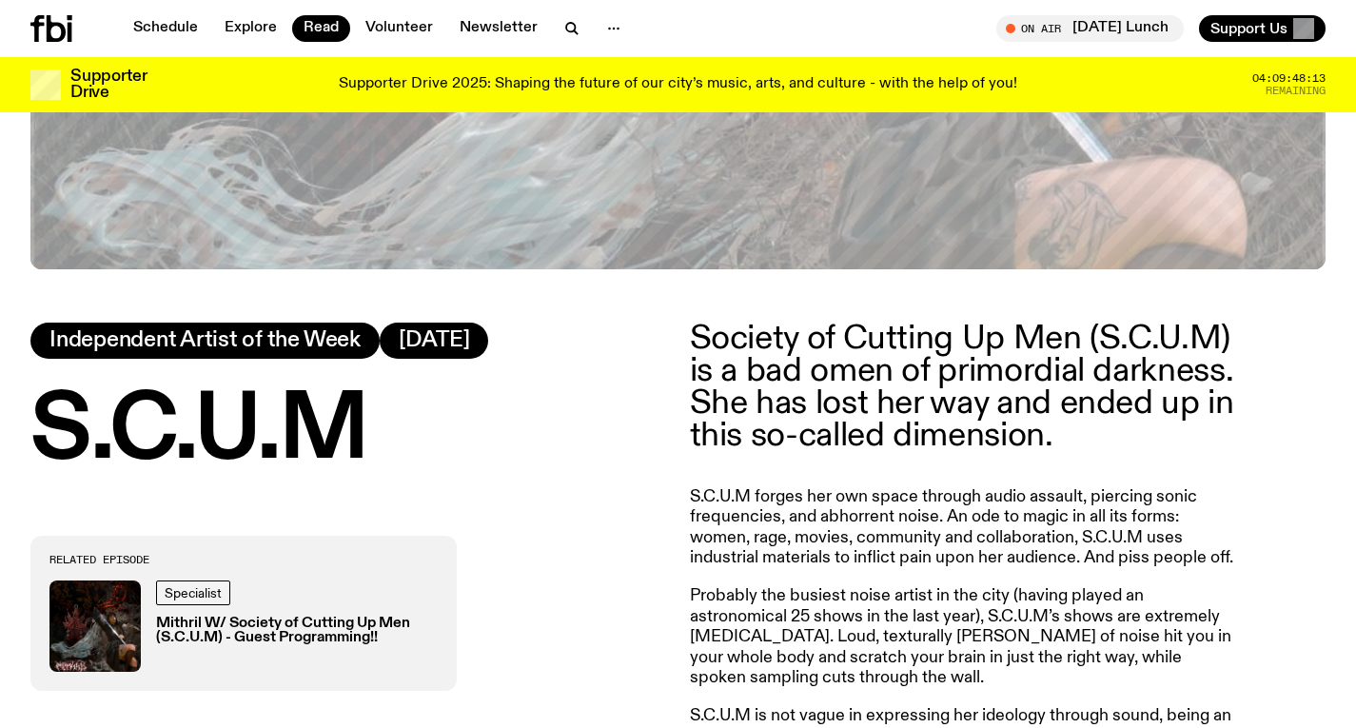
scroll to position [609, 0]
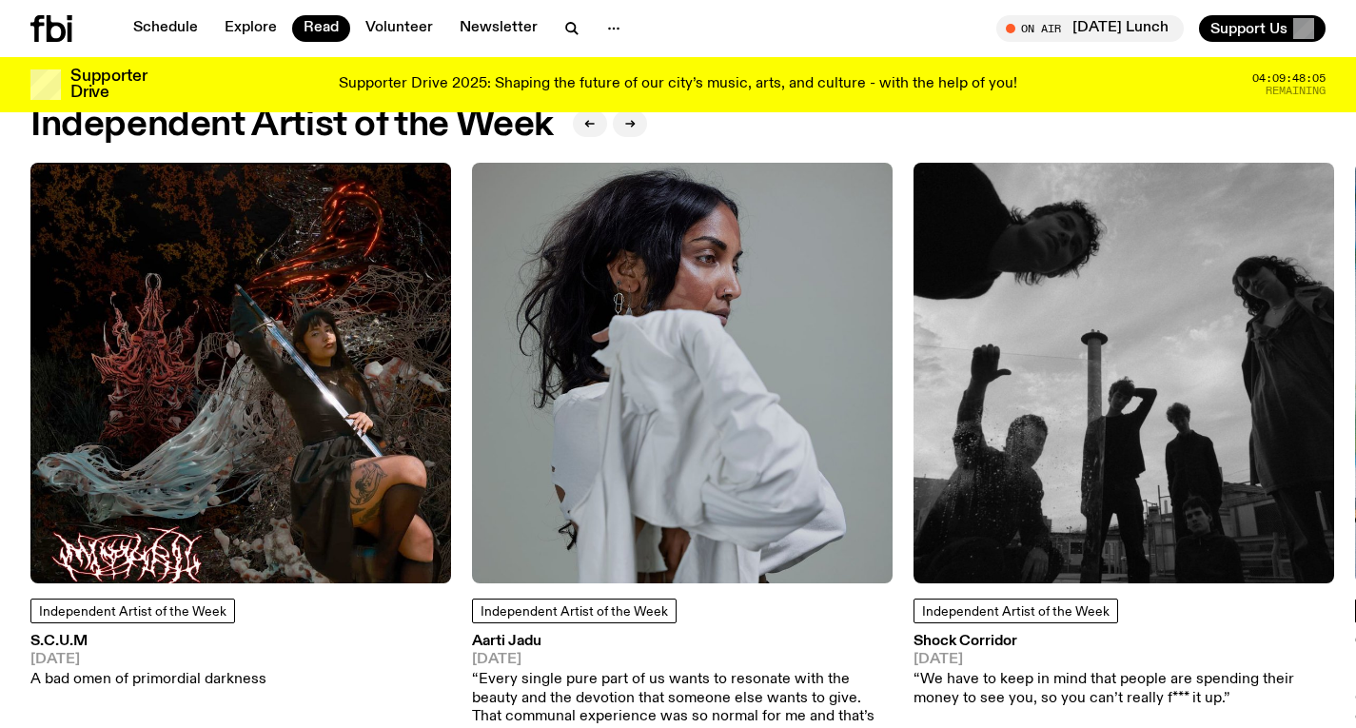
scroll to position [1585, 0]
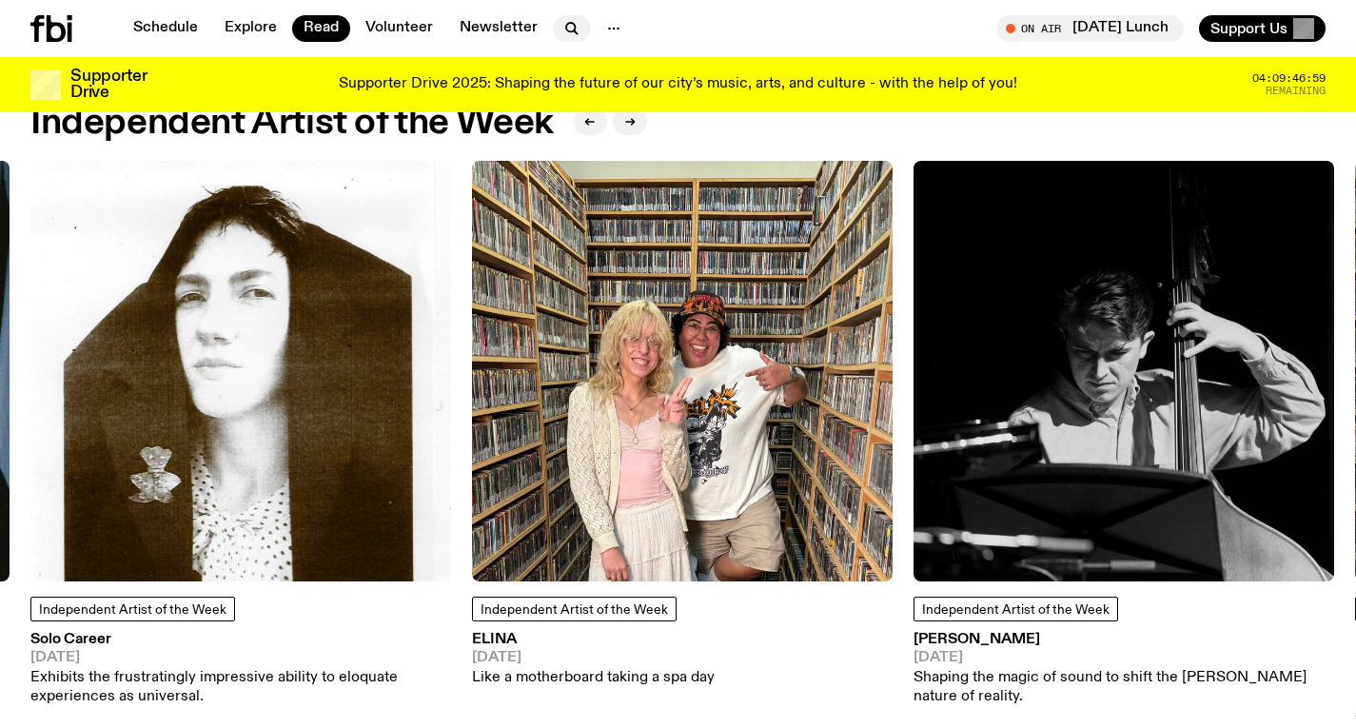
click at [564, 34] on icon "button" at bounding box center [572, 28] width 23 height 23
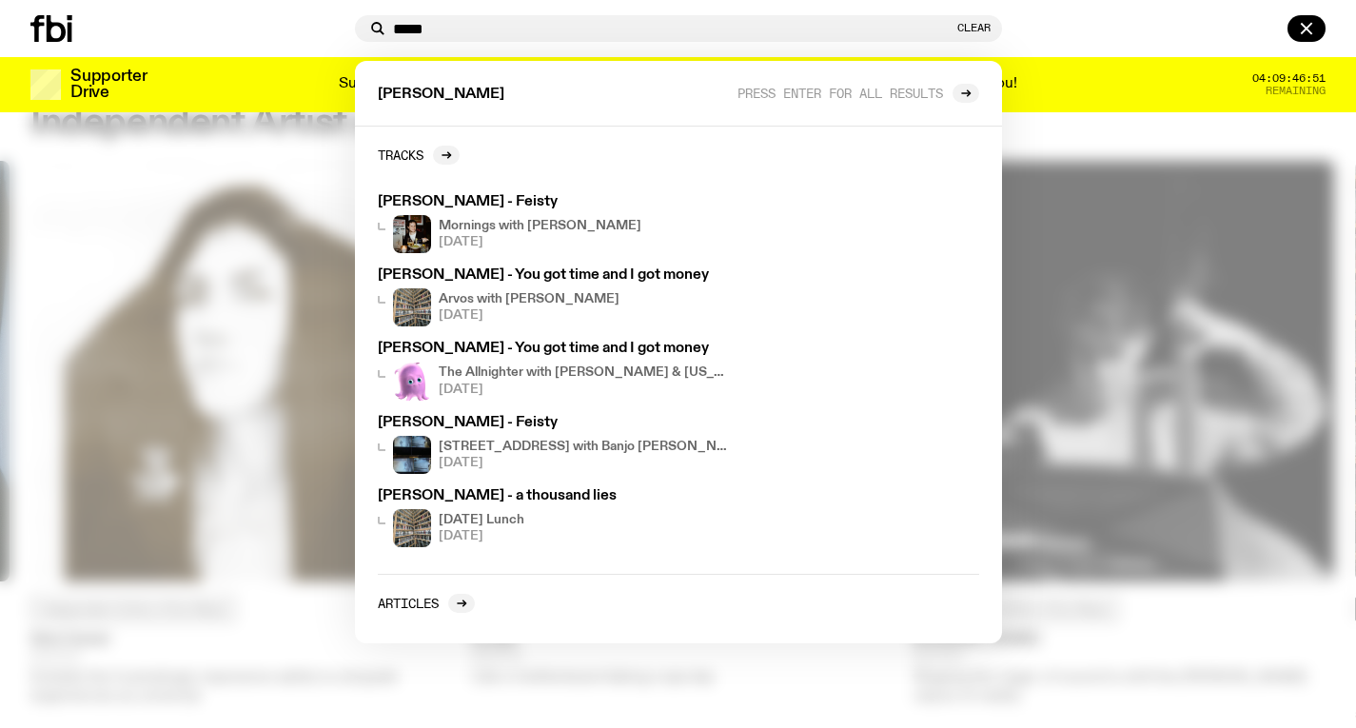
type input "*****"
click at [954, 24] on div "***** Clear" at bounding box center [678, 28] width 647 height 27
click at [961, 24] on button "Clear" at bounding box center [973, 28] width 33 height 10
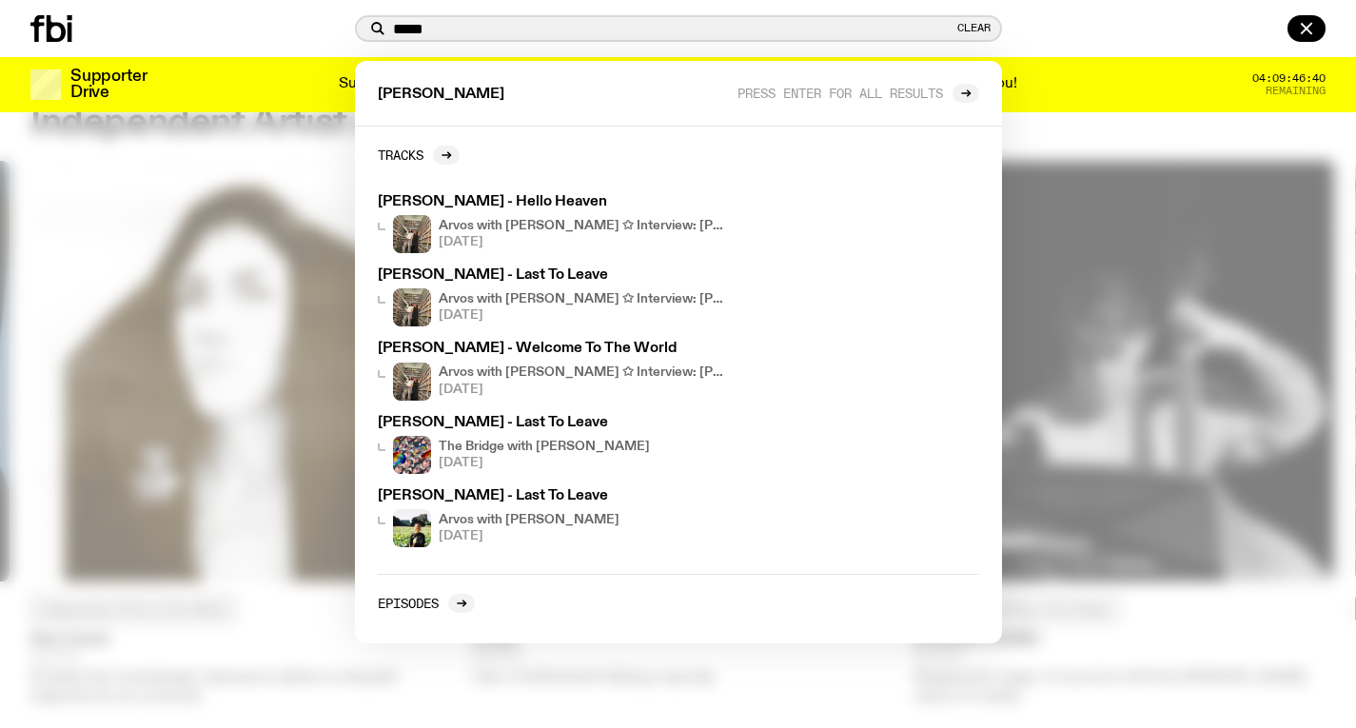
type input "*****"
